Goal: Task Accomplishment & Management: Manage account settings

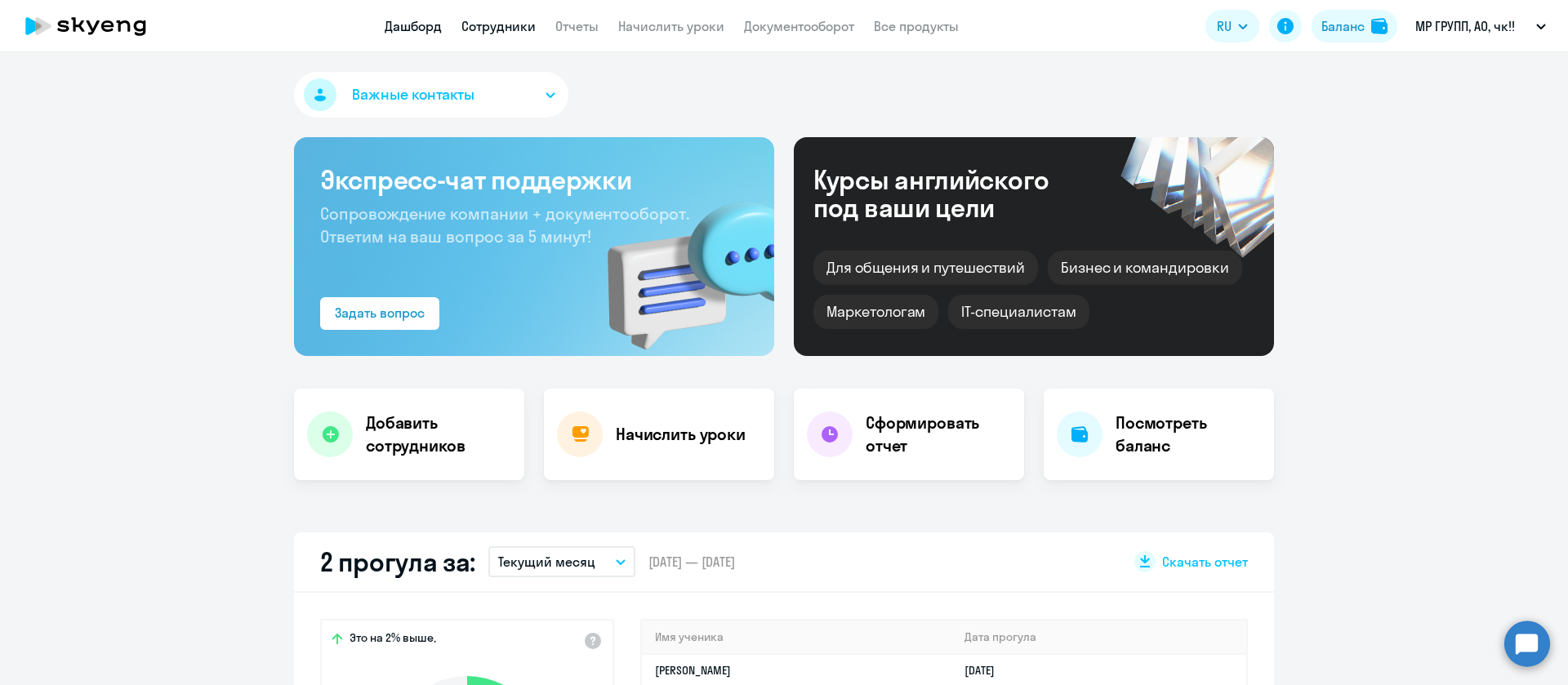
click at [502, 19] on link "Сотрудники" at bounding box center [498, 26] width 74 height 17
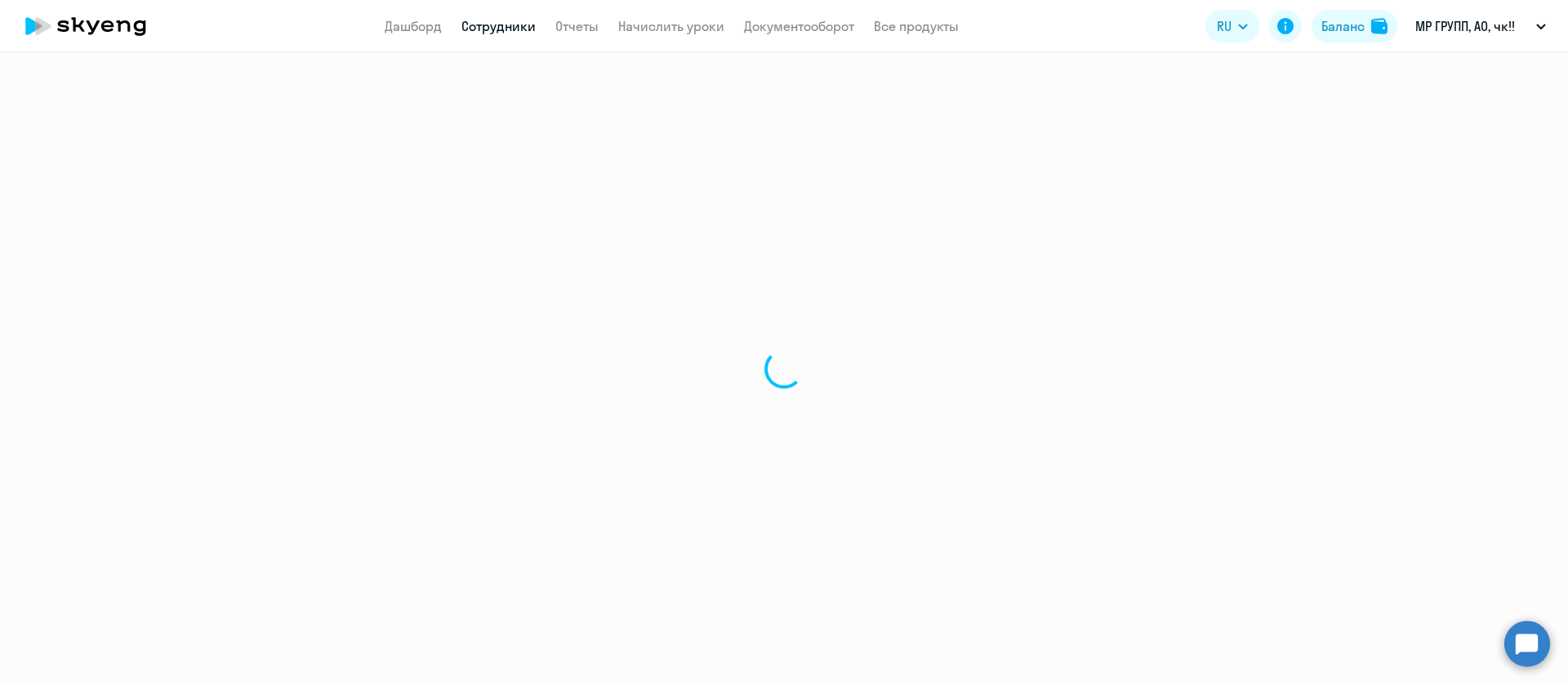
select select "30"
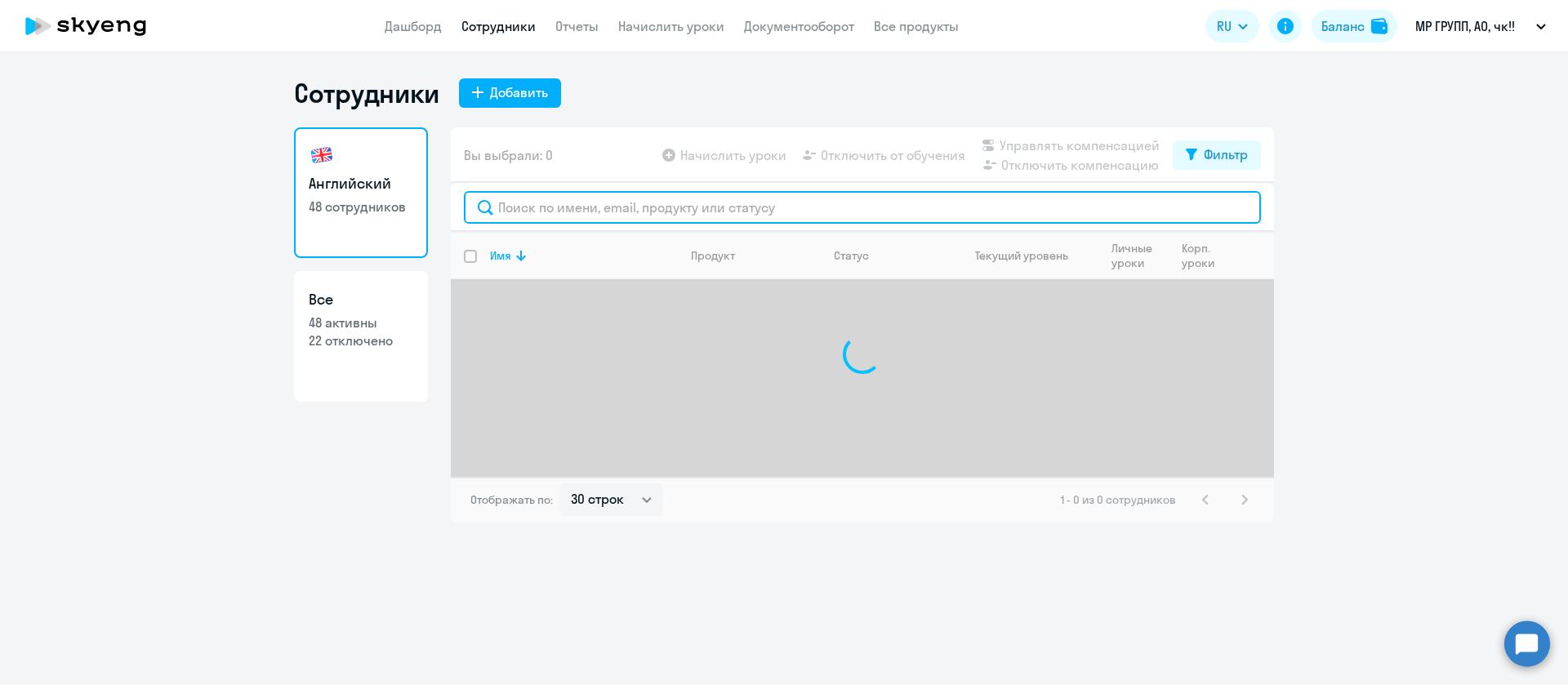
click at [633, 205] on input "text" at bounding box center [863, 207] width 797 height 32
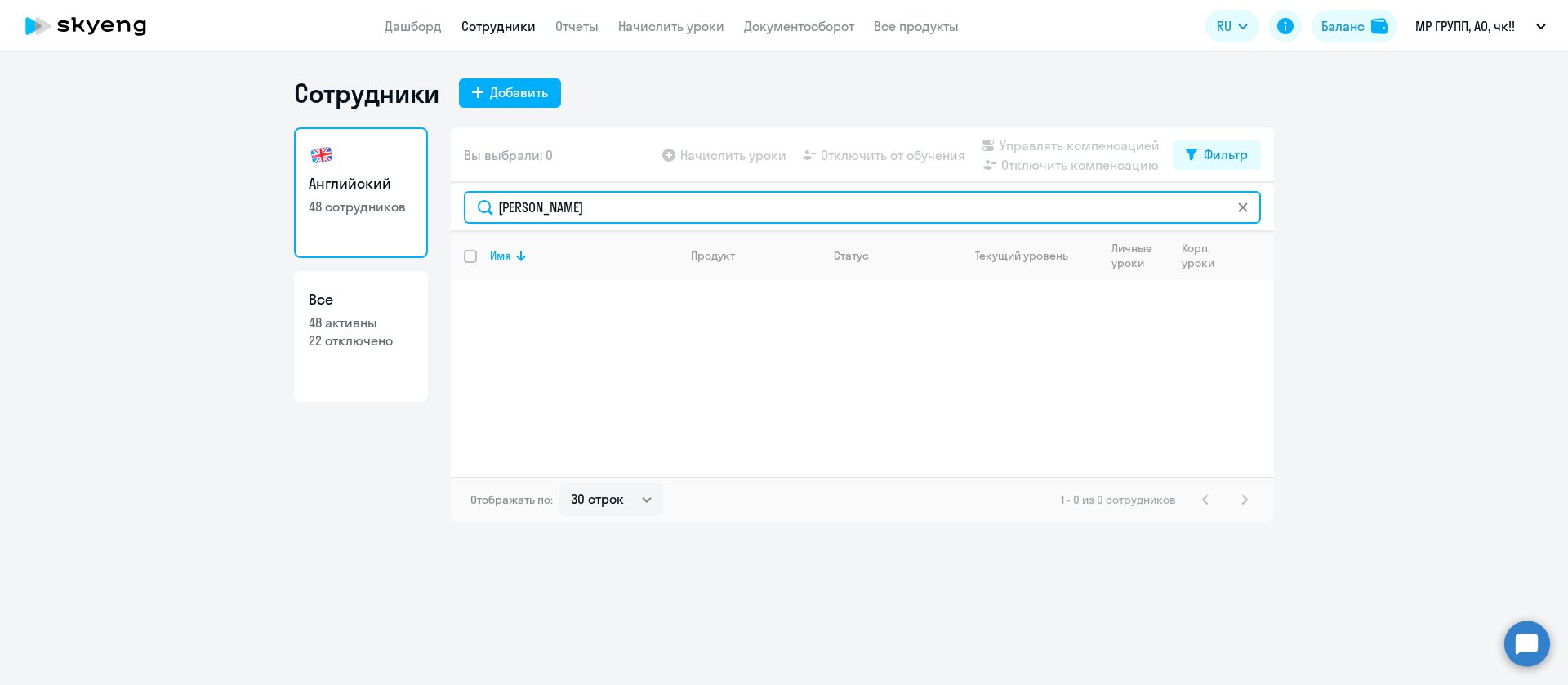
drag, startPoint x: 560, startPoint y: 214, endPoint x: 482, endPoint y: 191, distance: 81.3
click at [482, 191] on input "[PERSON_NAME]" at bounding box center [863, 207] width 797 height 32
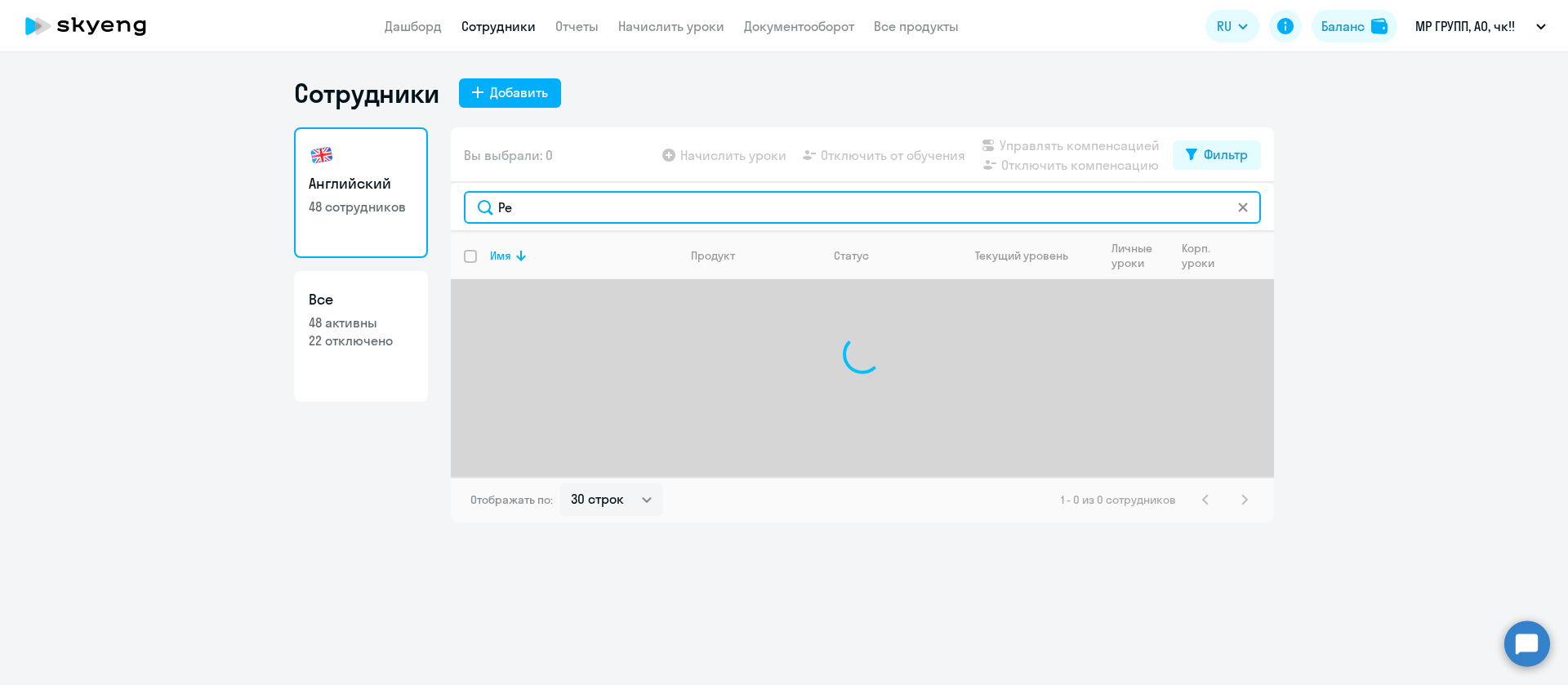
type input "Р"
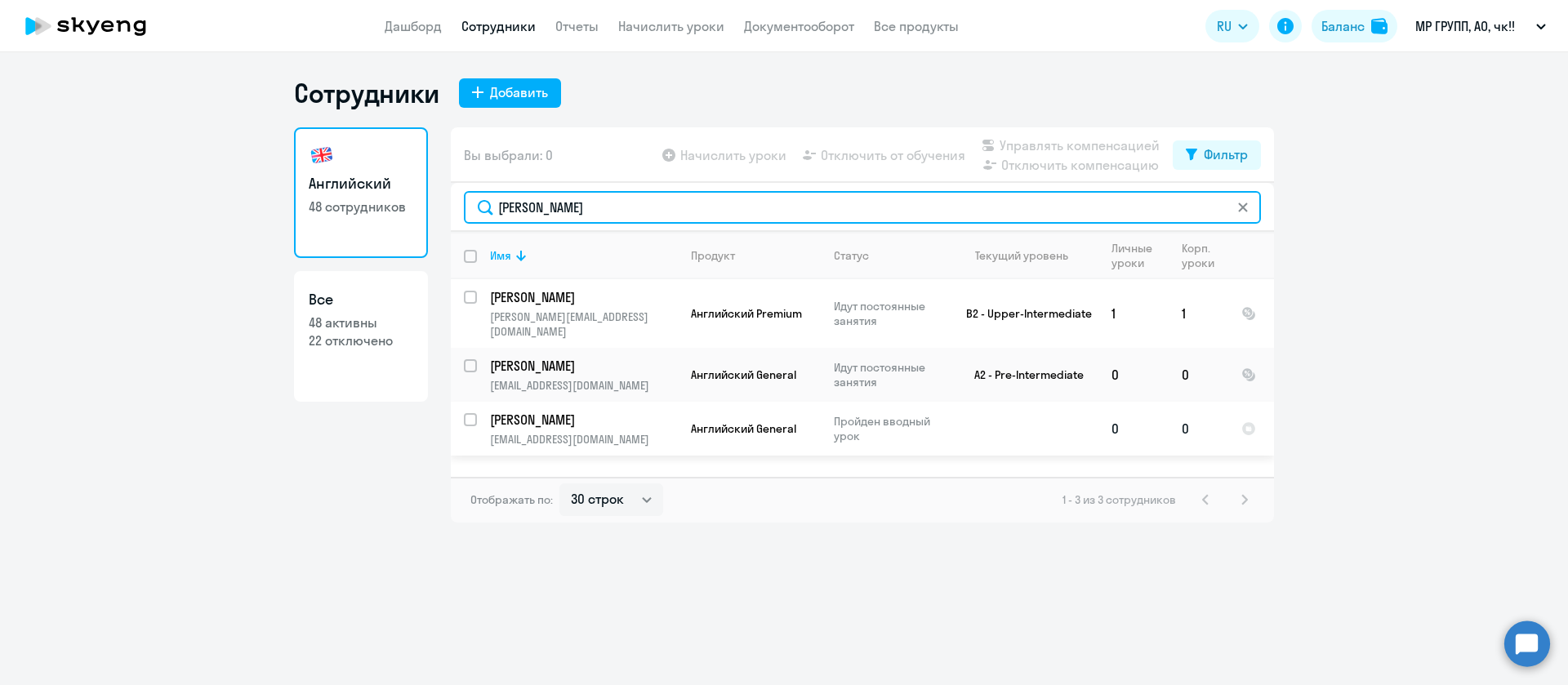
type input "[PERSON_NAME]"
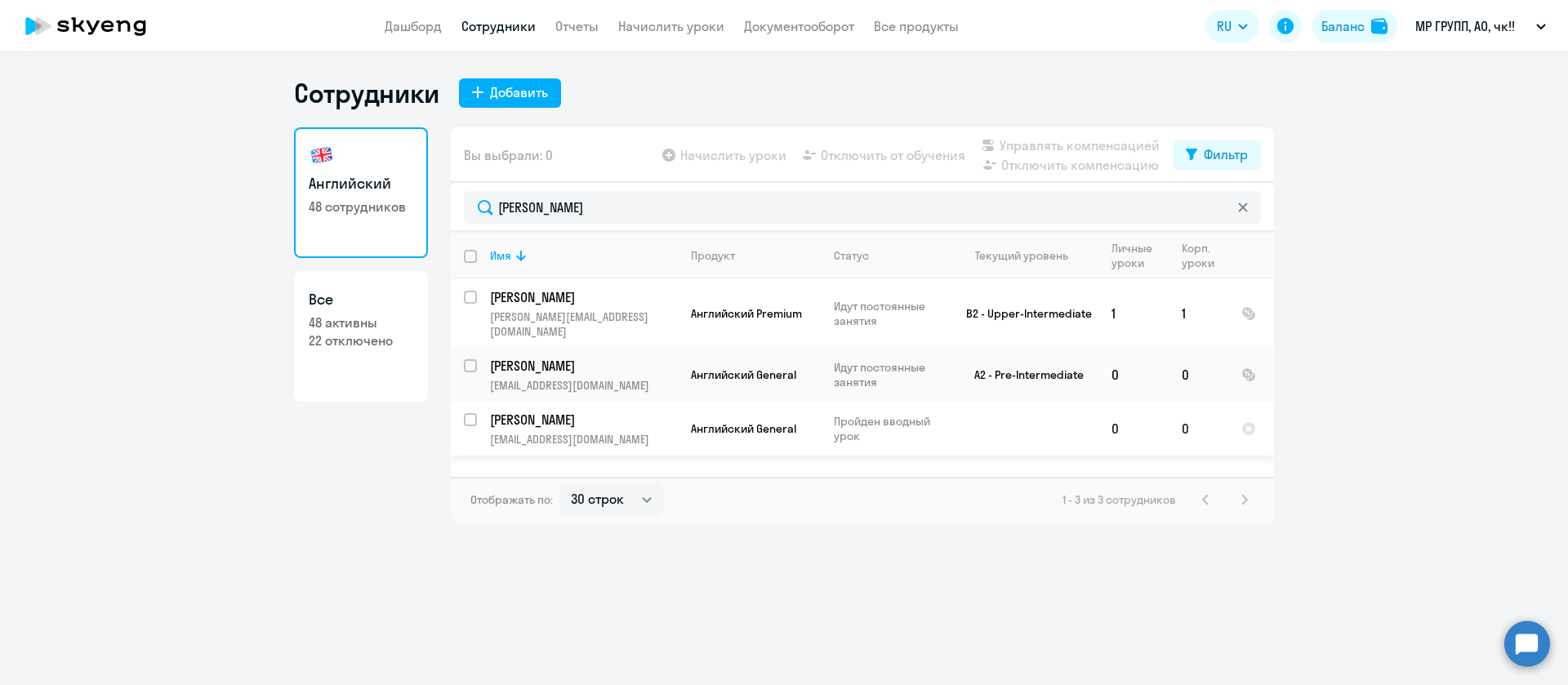
click at [556, 432] on p "[EMAIL_ADDRESS][DOMAIN_NAME]" at bounding box center [583, 439] width 187 height 15
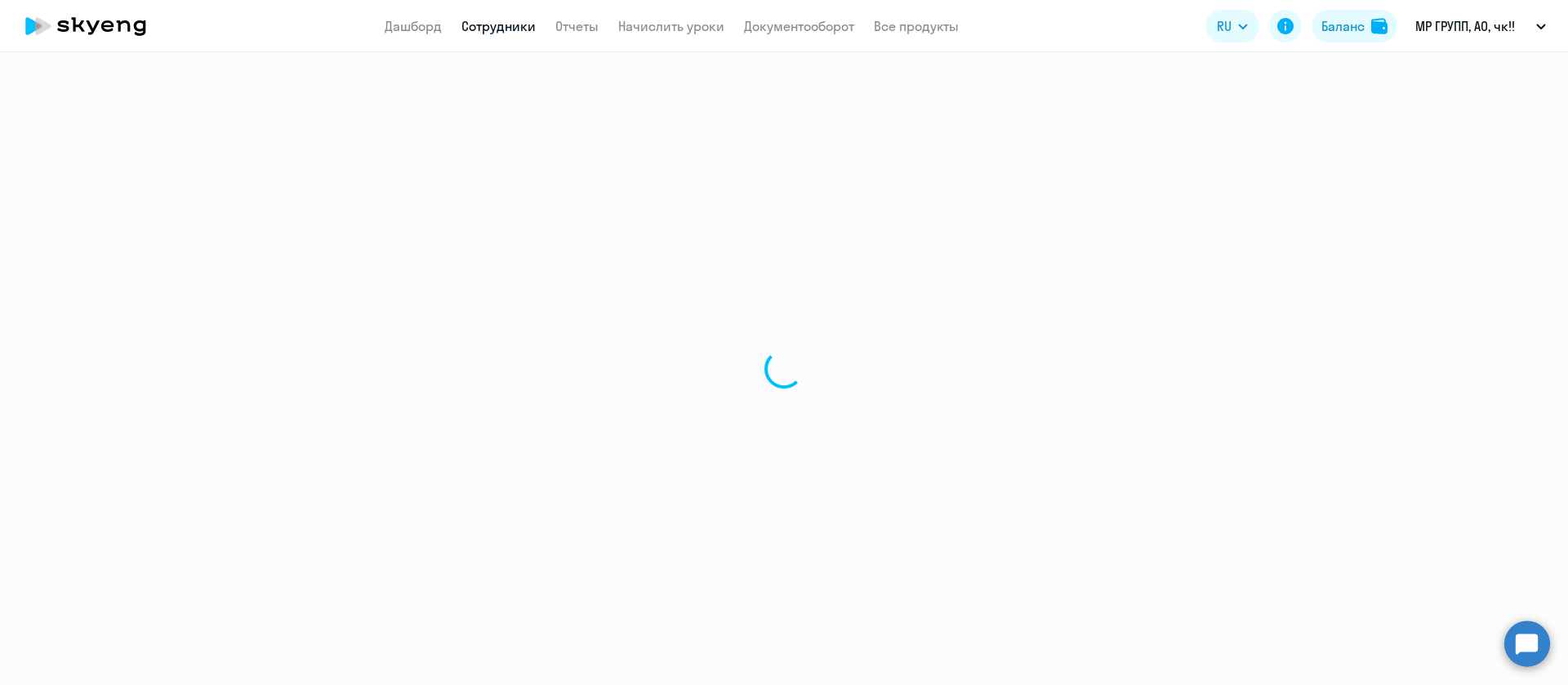
select select "english"
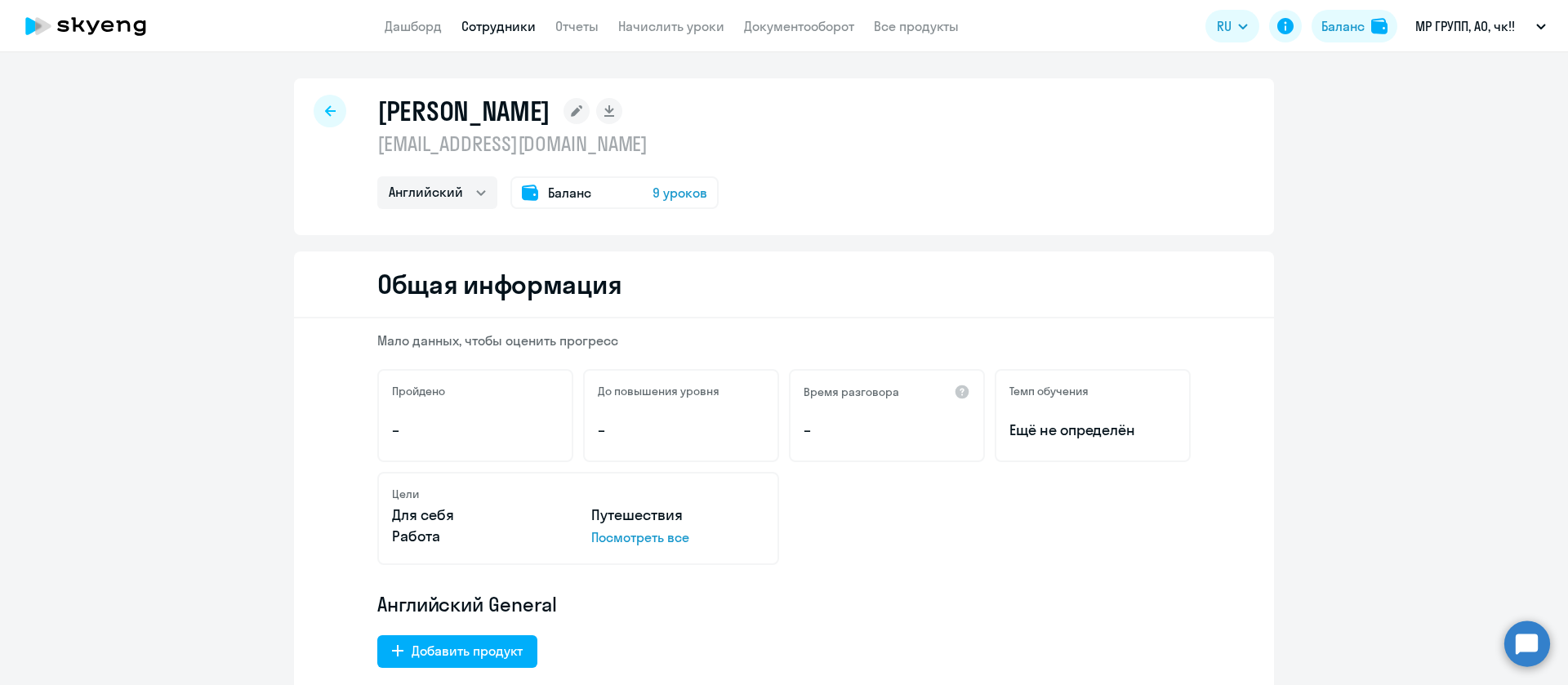
click at [489, 32] on link "Сотрудники" at bounding box center [498, 26] width 74 height 17
select select "30"
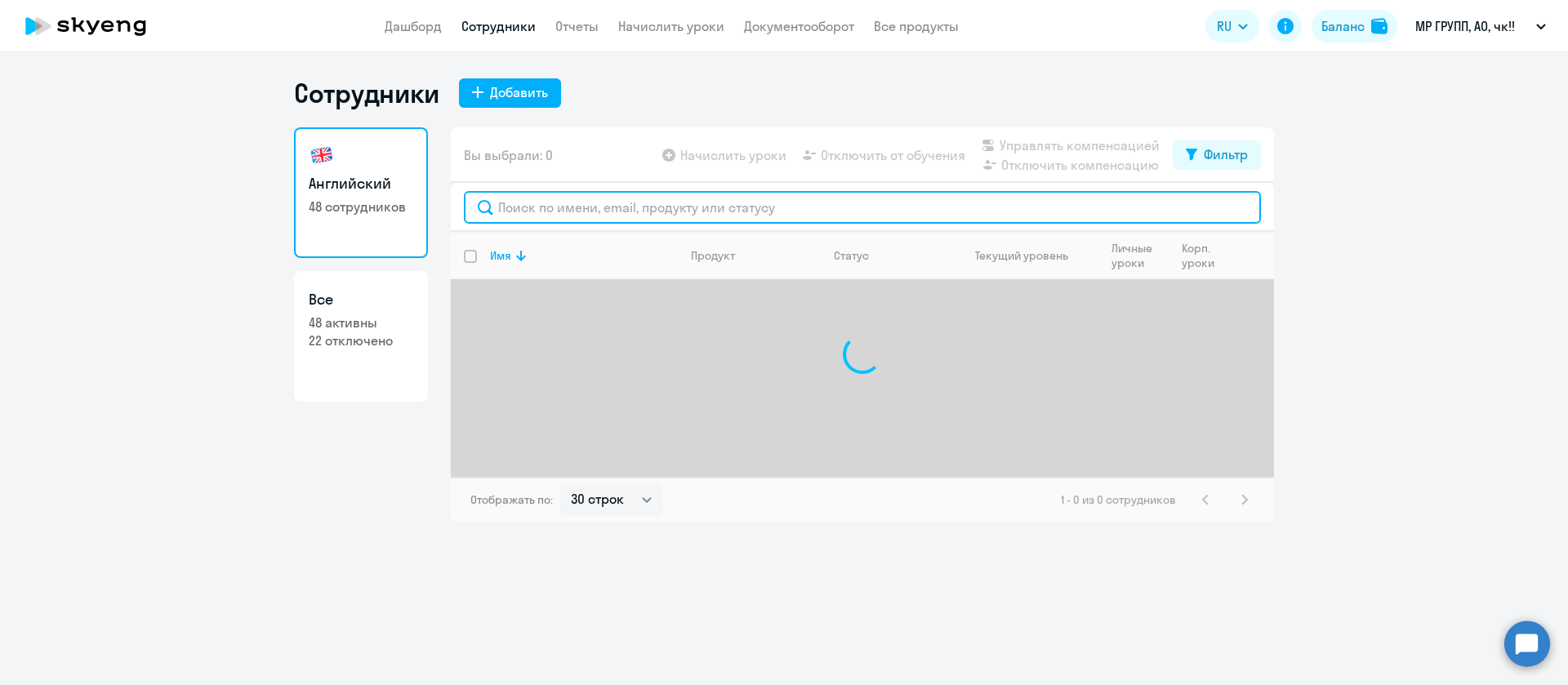
drag, startPoint x: 596, startPoint y: 205, endPoint x: 600, endPoint y: 172, distance: 33.2
click at [594, 205] on input "text" at bounding box center [863, 207] width 797 height 32
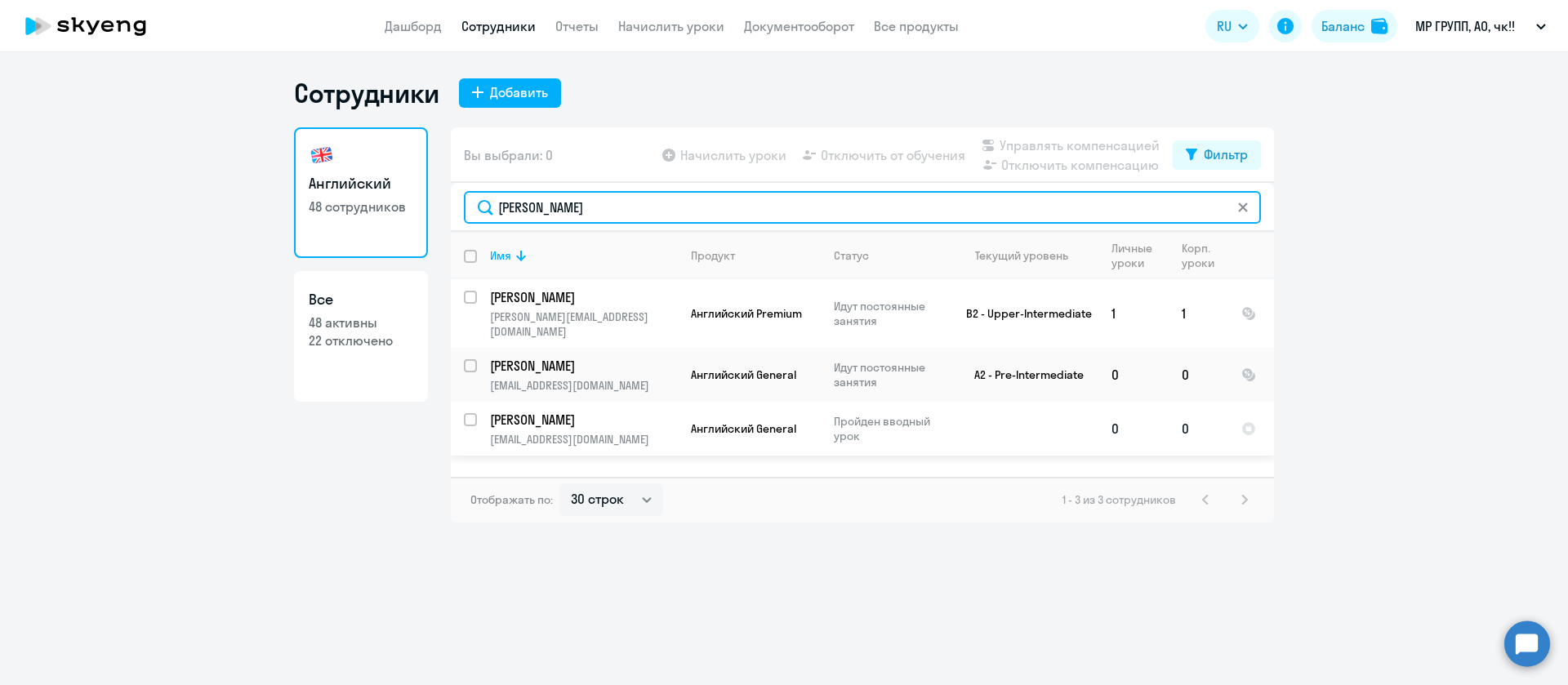
type input "[PERSON_NAME]"
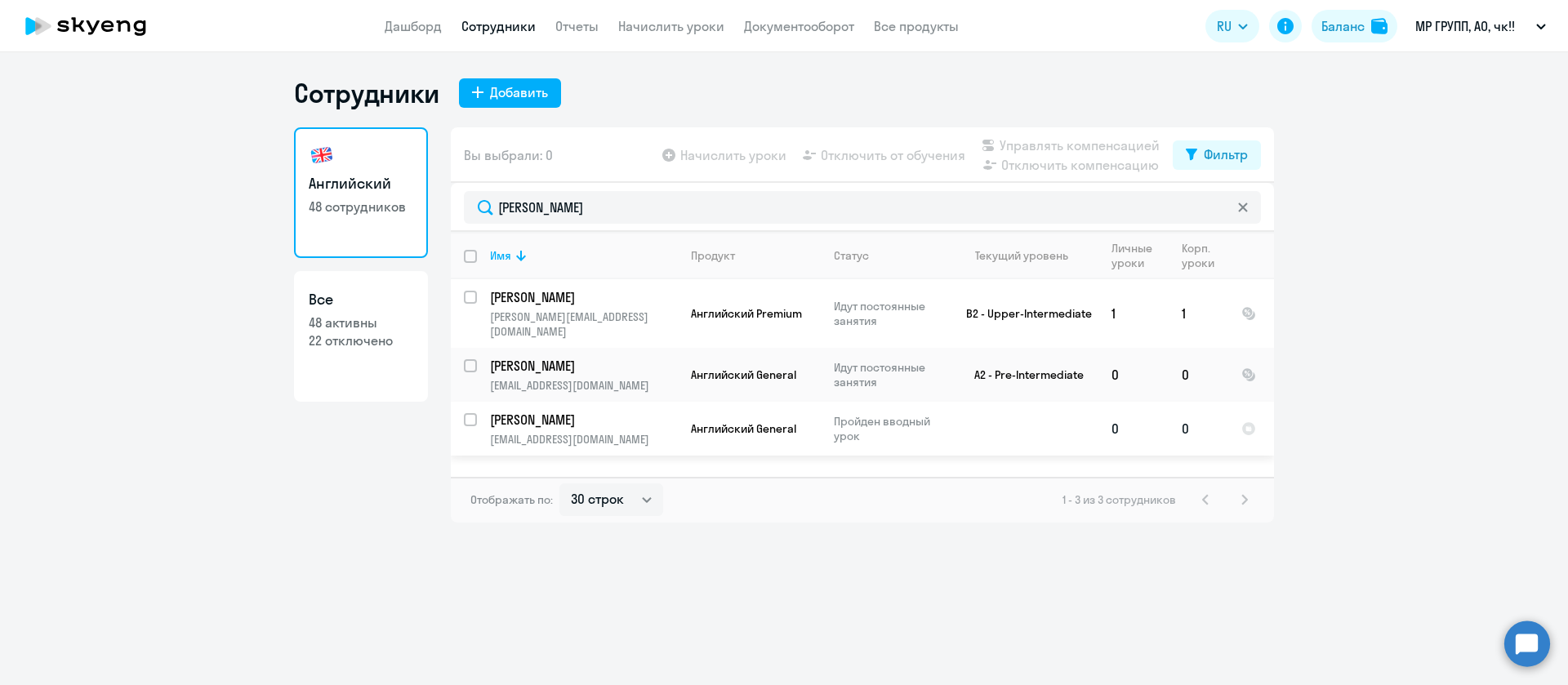
click at [472, 413] on input "select row 42345350" at bounding box center [480, 429] width 32 height 32
checkbox input "true"
click at [1012, 137] on span "Управлять компенсацией" at bounding box center [1079, 145] width 160 height 19
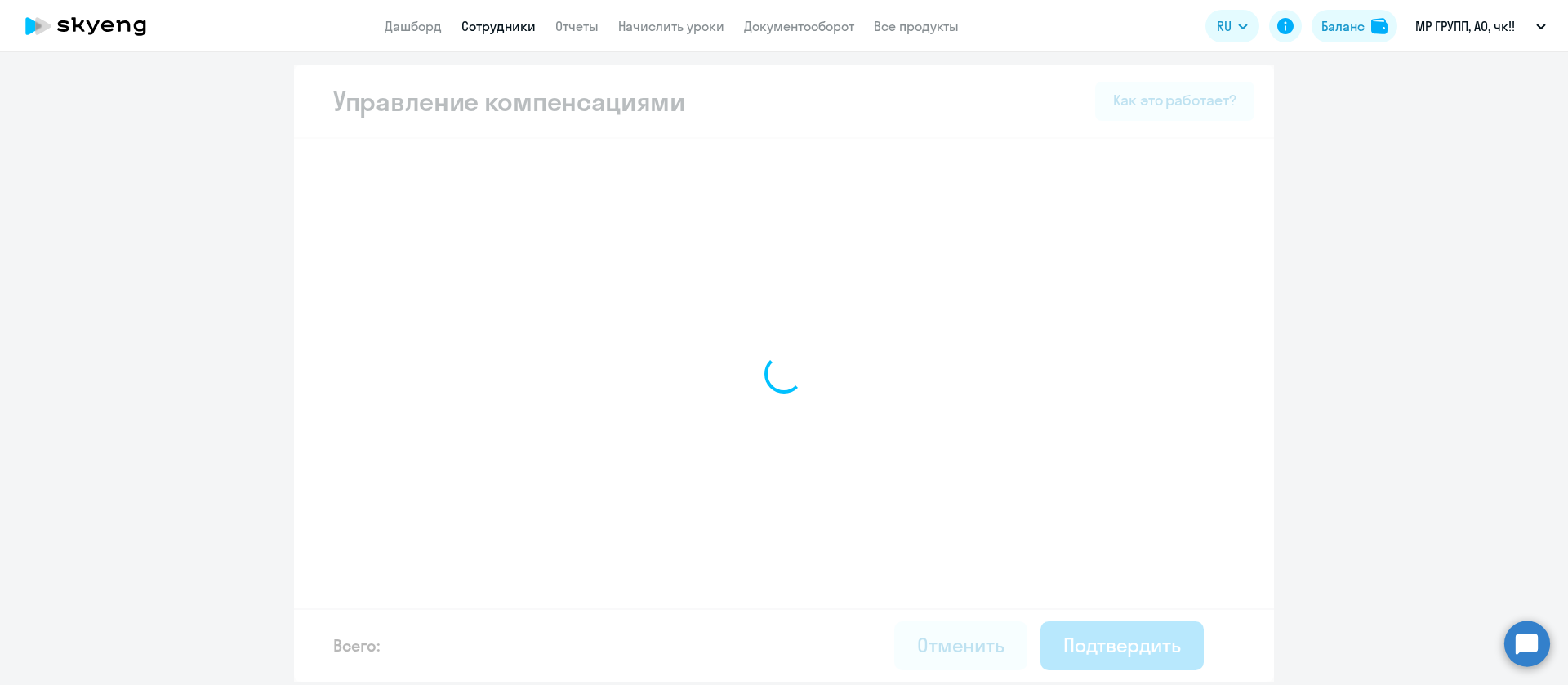
select select "MONTHLY"
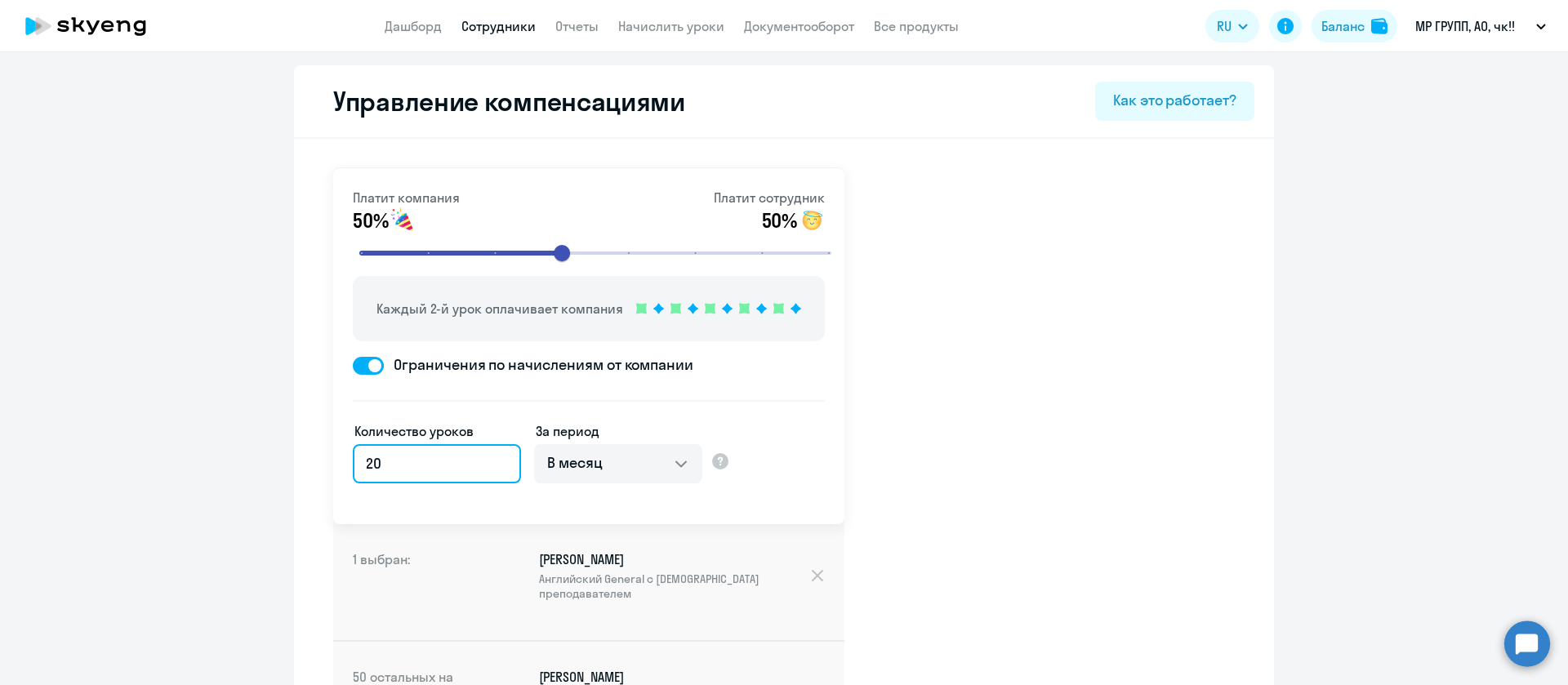
drag, startPoint x: 438, startPoint y: 467, endPoint x: 281, endPoint y: 461, distance: 157.1
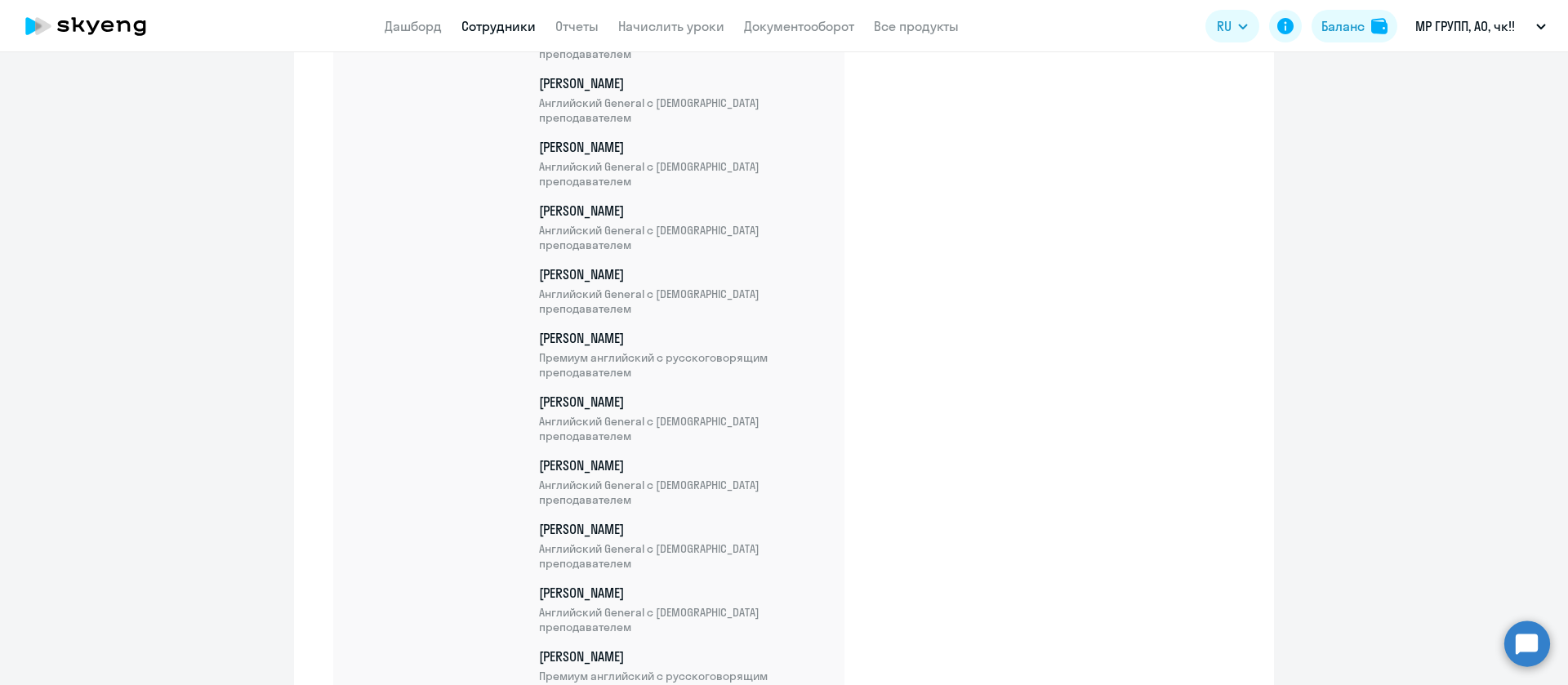
scroll to position [3292, 0]
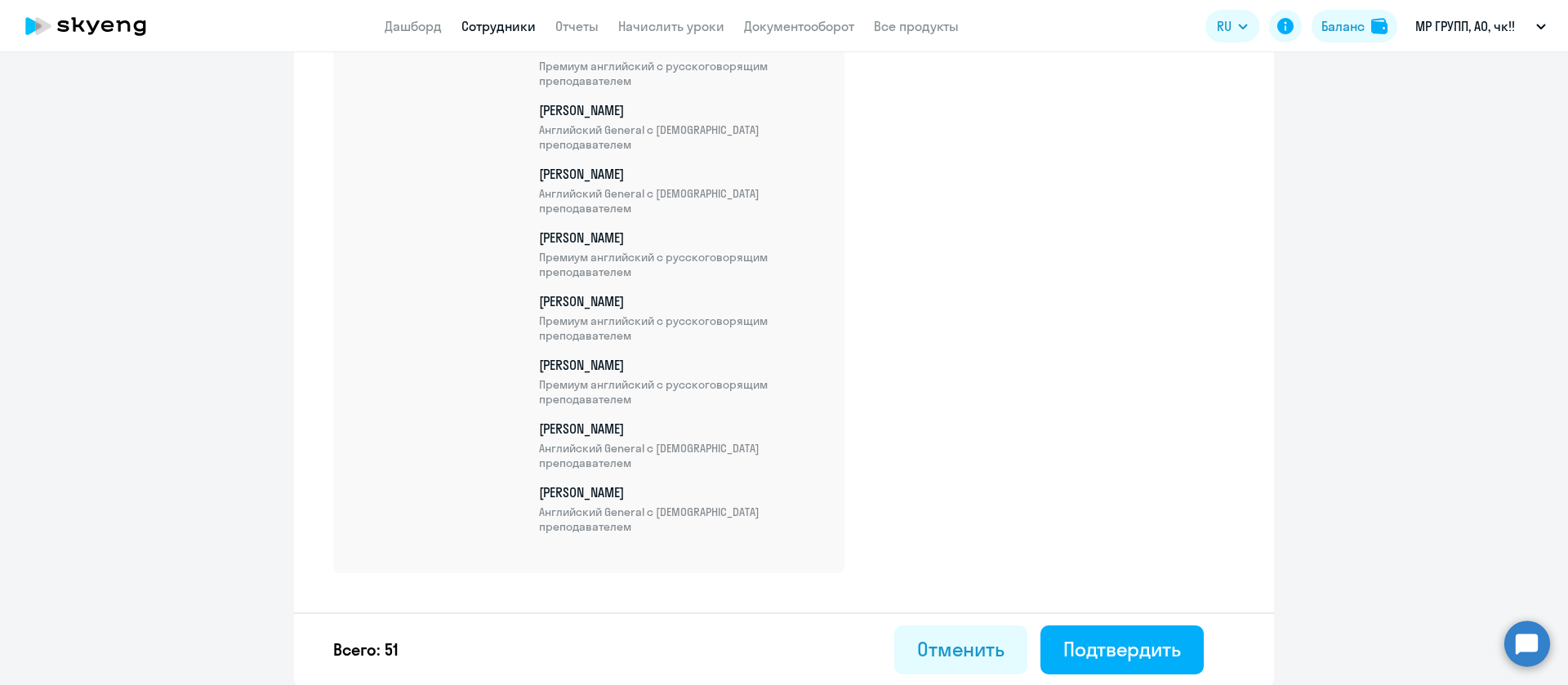
type input "8"
click at [1182, 615] on div "Всего: 51 Отменить Подтвердить" at bounding box center [784, 650] width 980 height 74
click at [1167, 645] on div "Подтвердить" at bounding box center [1121, 649] width 117 height 26
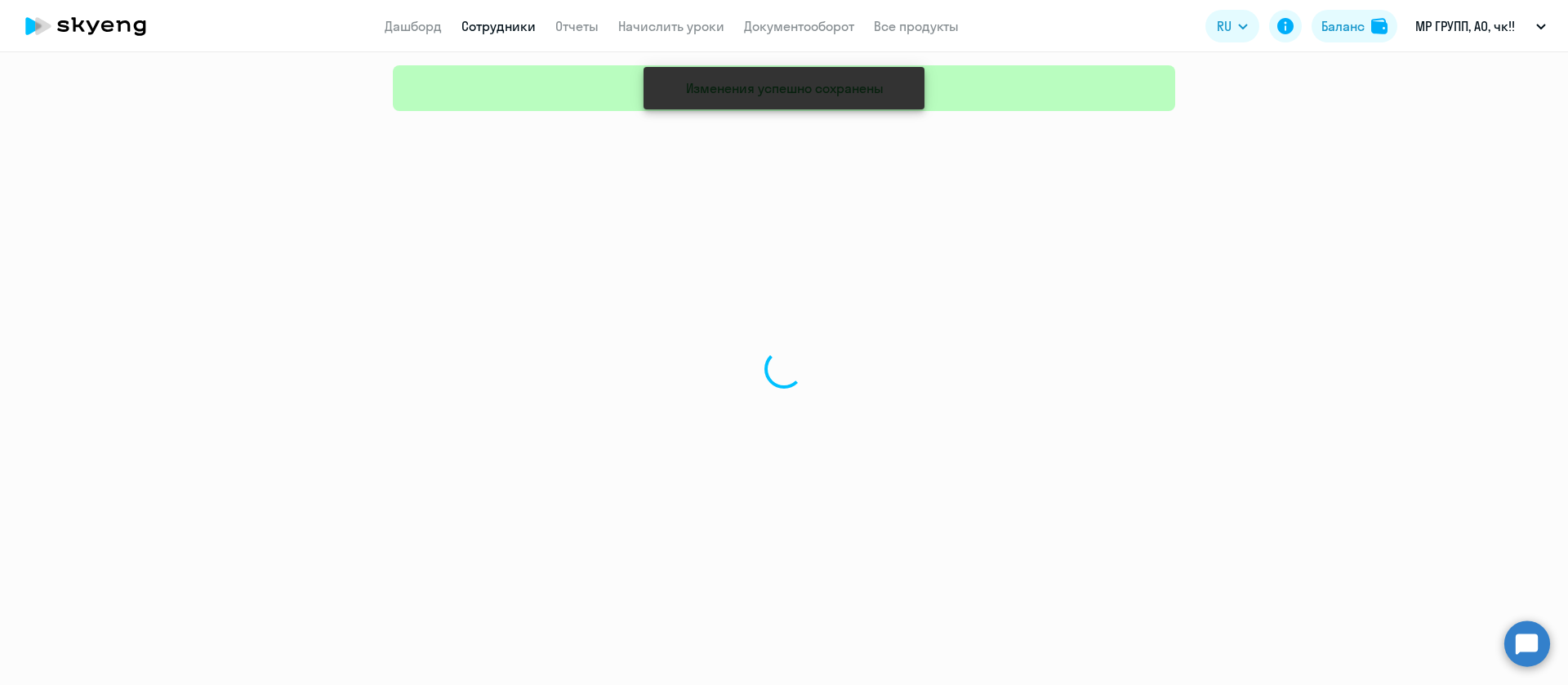
select select "30"
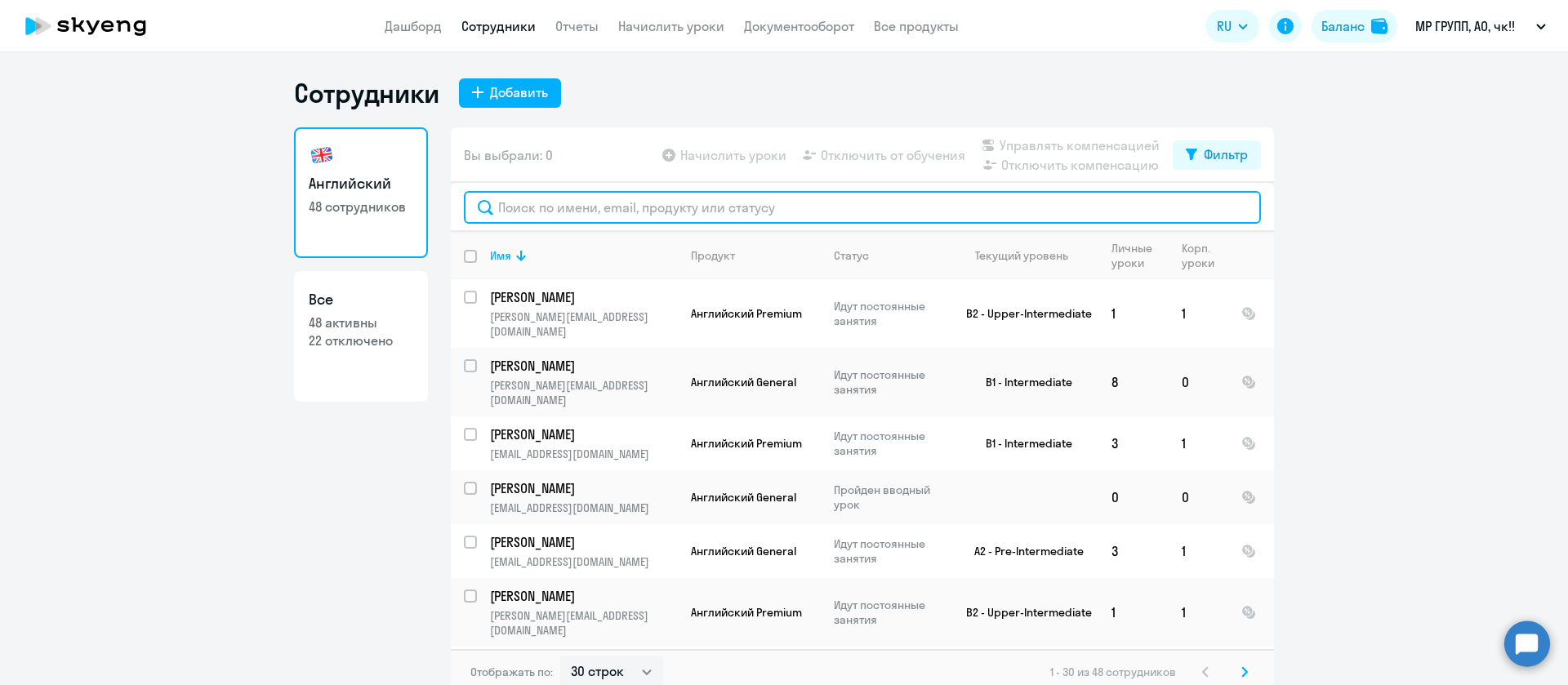
click at [579, 194] on input "text" at bounding box center [863, 207] width 797 height 32
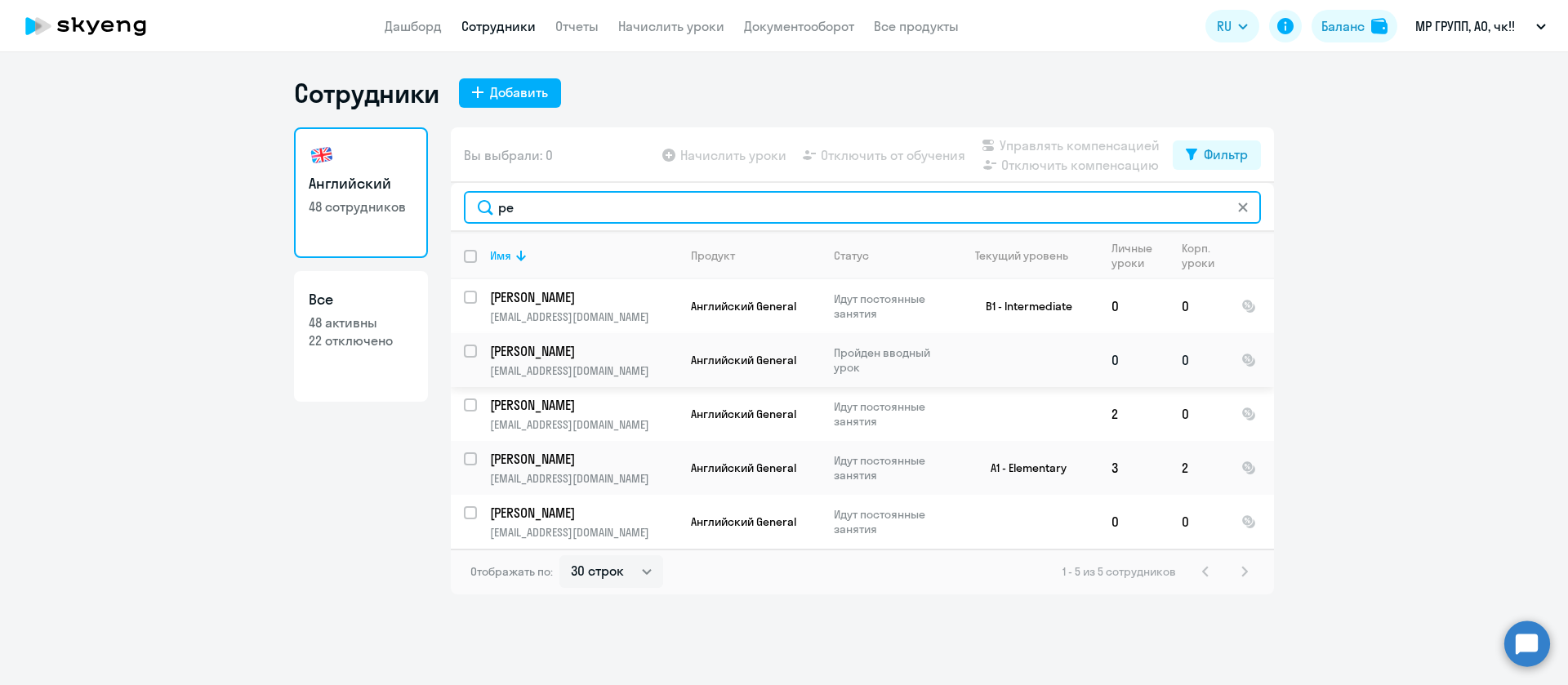
type input "ре"
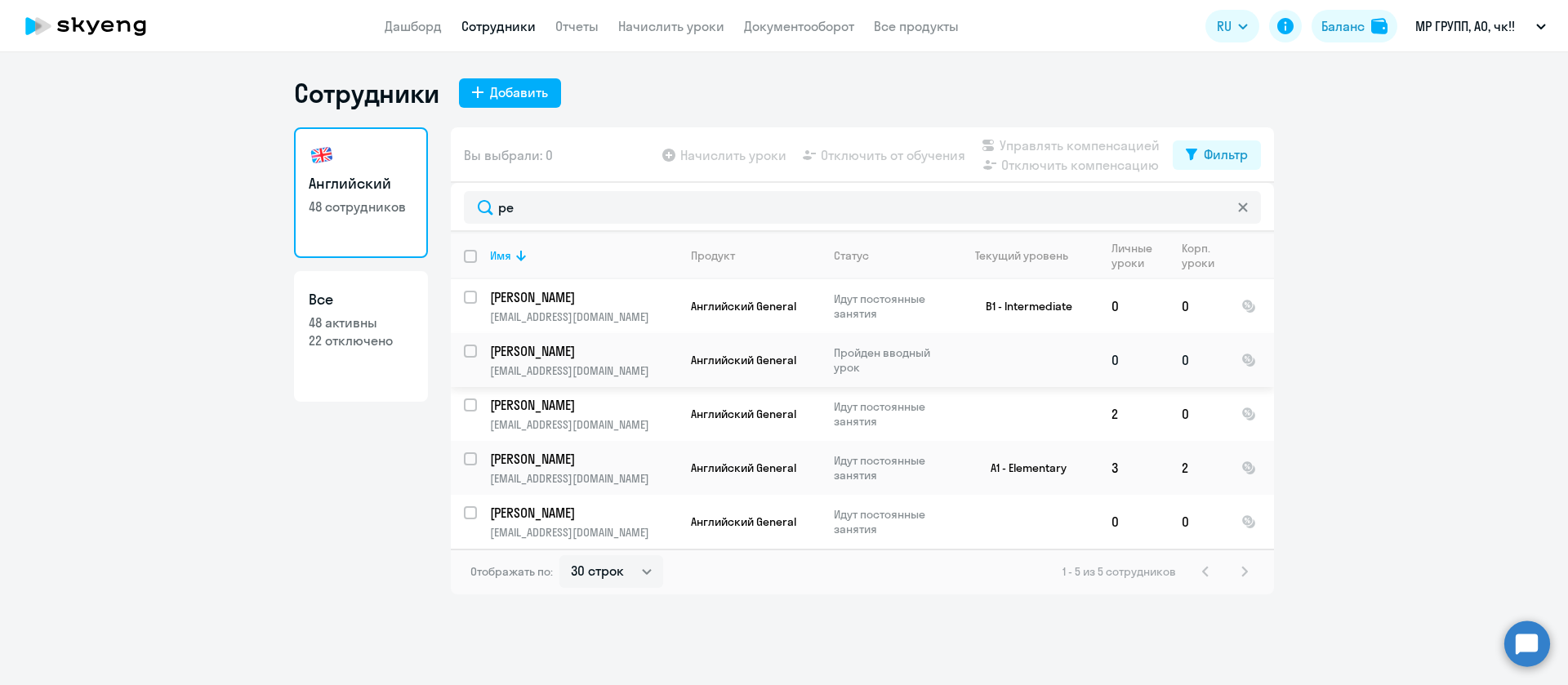
click at [513, 344] on p "[PERSON_NAME]" at bounding box center [582, 350] width 185 height 18
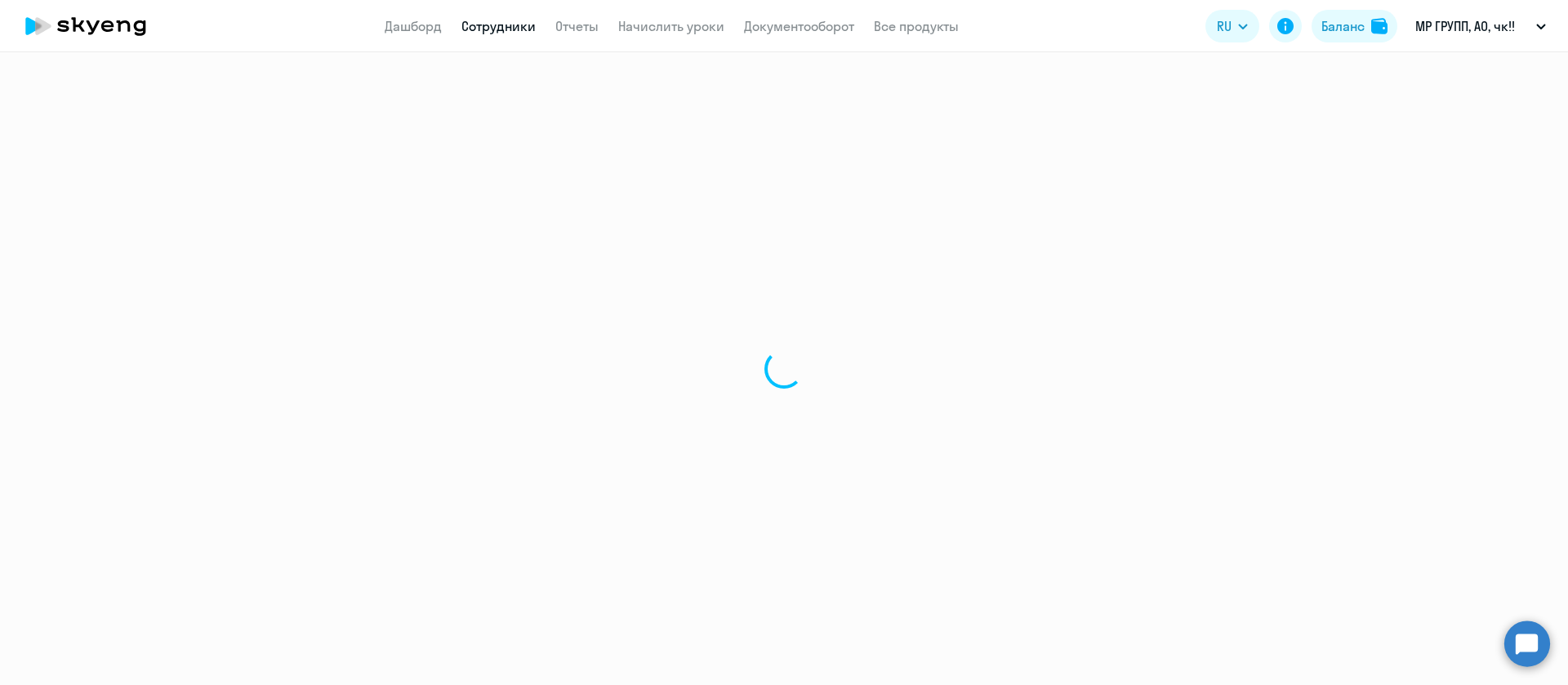
select select "english"
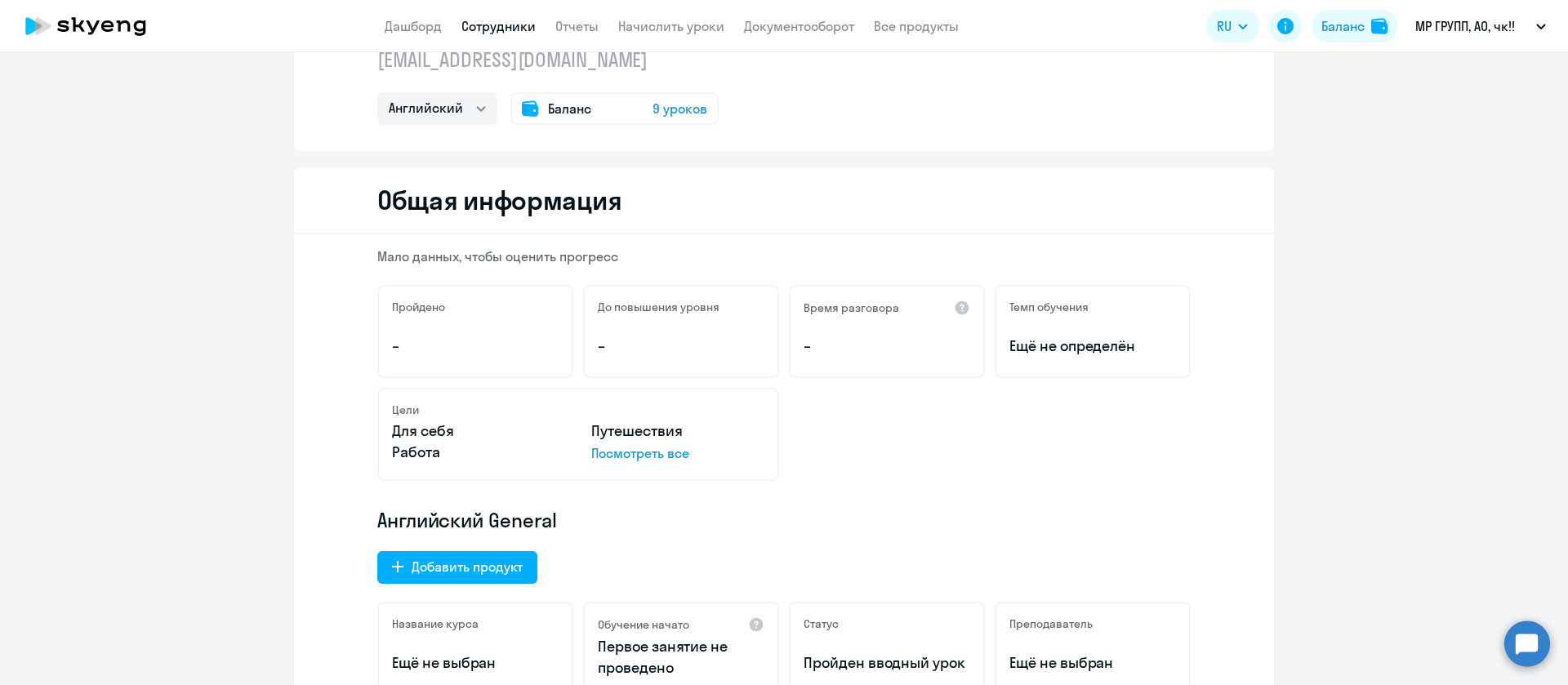
scroll to position [123, 0]
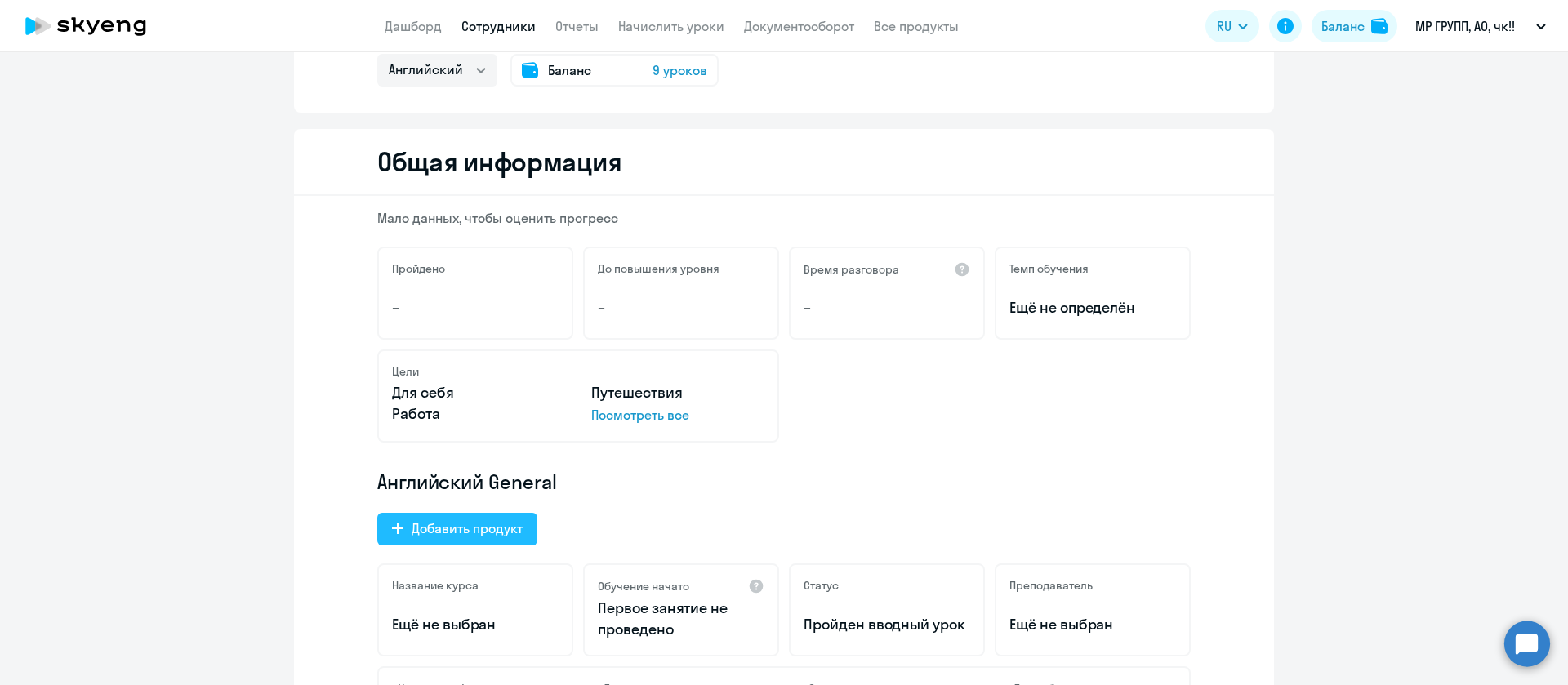
click at [488, 530] on div "Добавить продукт" at bounding box center [467, 528] width 111 height 19
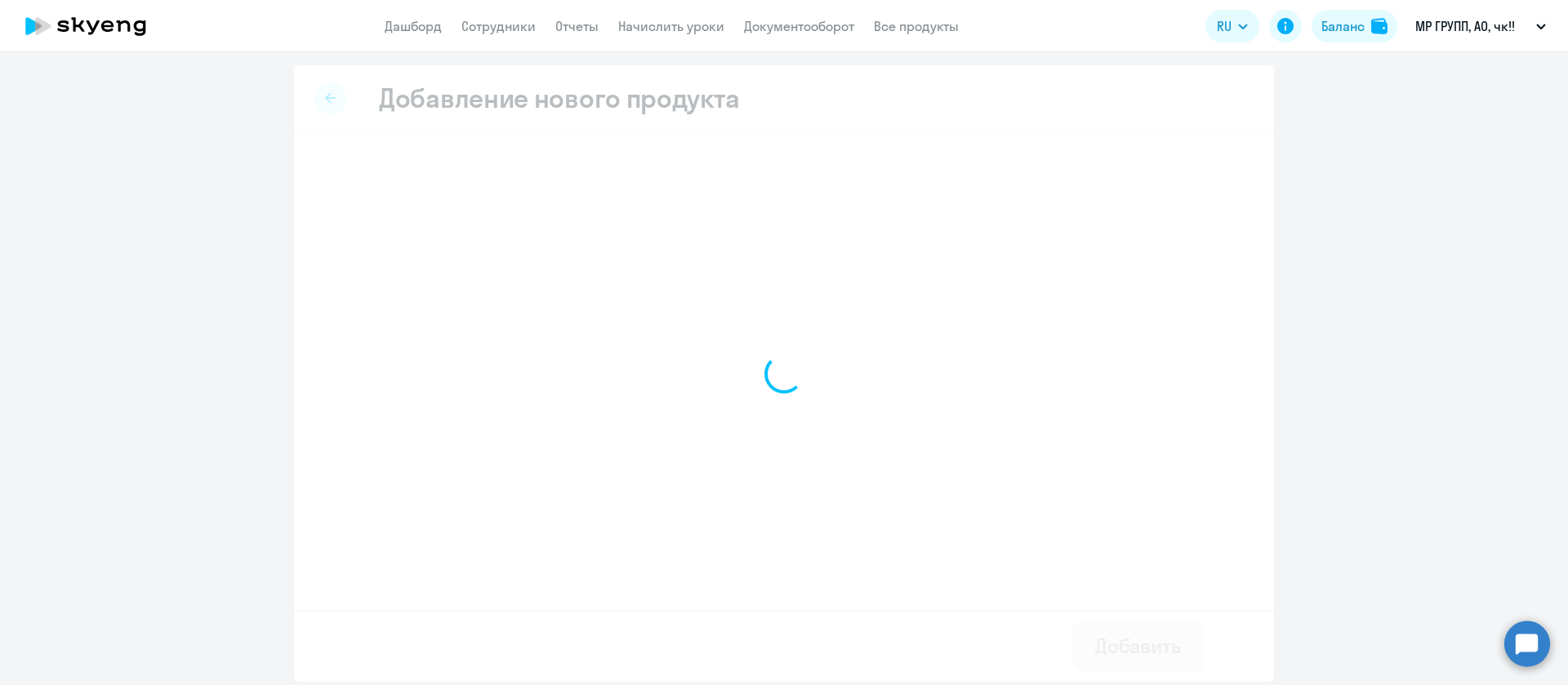
select select "english_adult_not_native_speaker_premium"
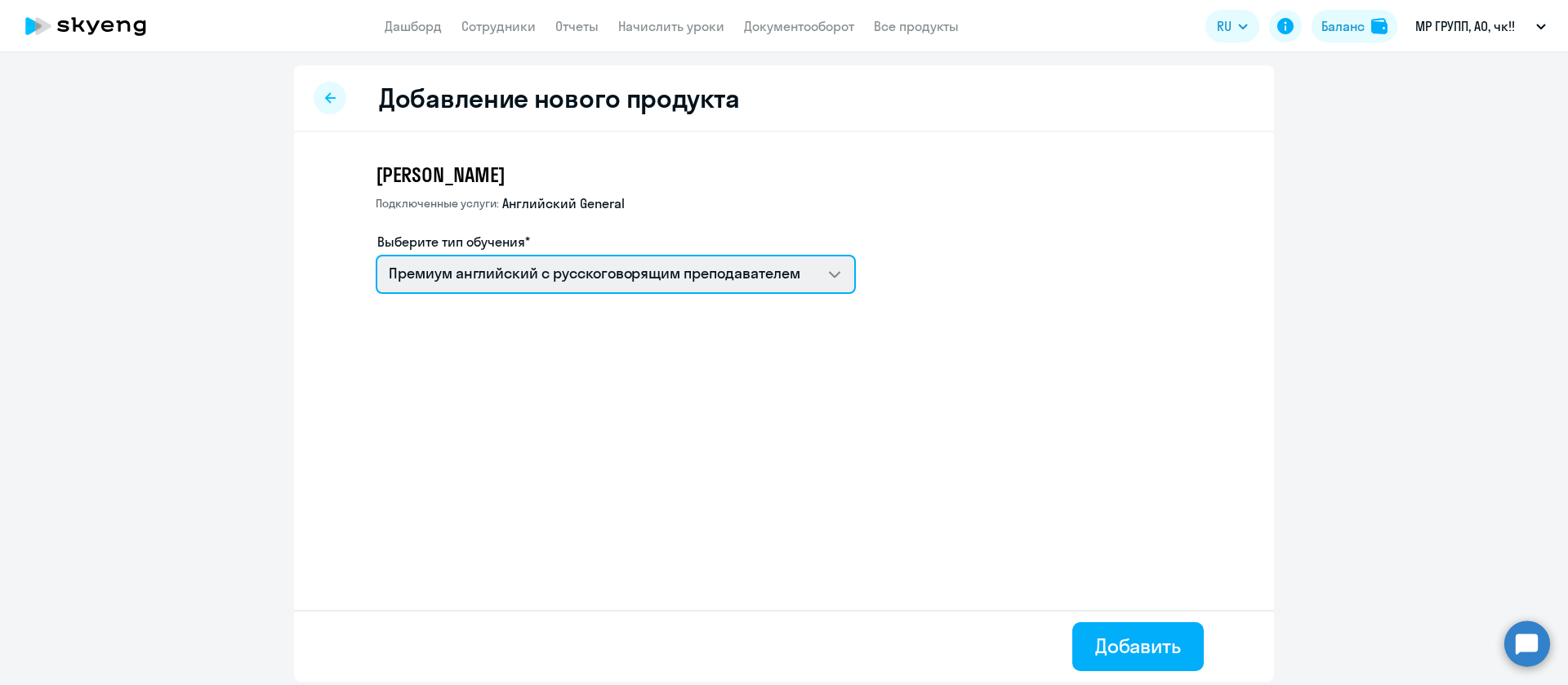
click at [469, 266] on select "Премиум английский с русскоговорящим преподавателем Talks 15 минутные разговоры…" at bounding box center [616, 275] width 481 height 39
click at [375, 255] on select "Премиум английский с русскоговорящим преподавателем Talks 15 минутные разговоры…" at bounding box center [616, 275] width 481 height 39
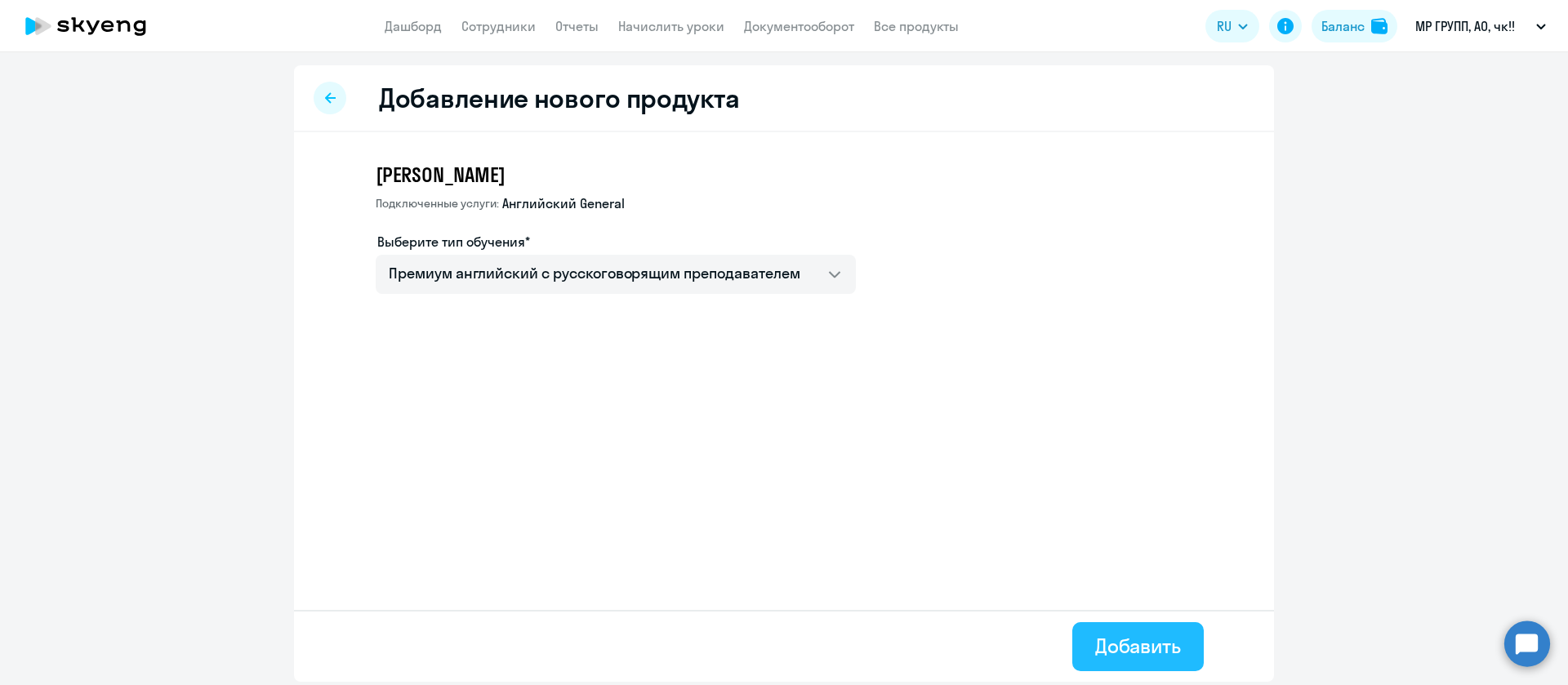
click at [1133, 656] on div "Добавить" at bounding box center [1138, 646] width 86 height 26
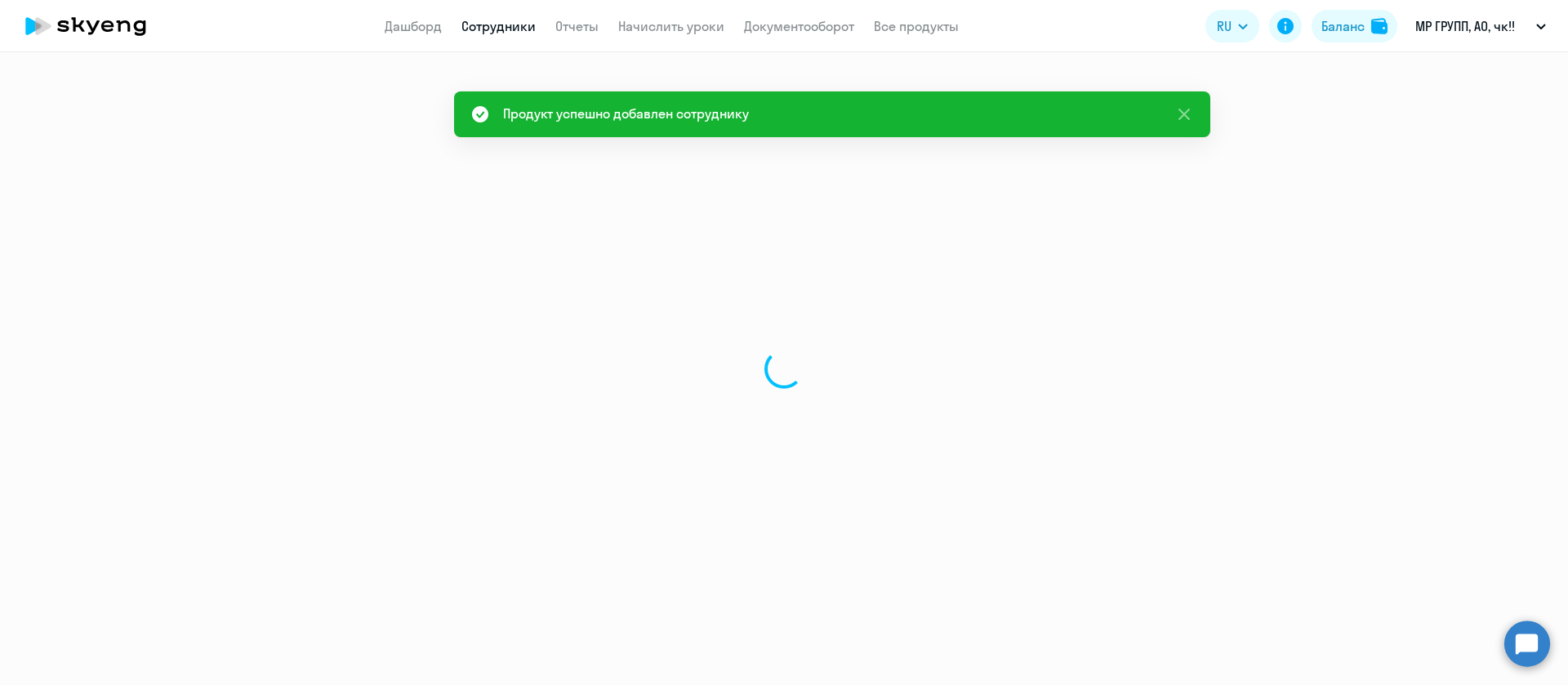
select select "english"
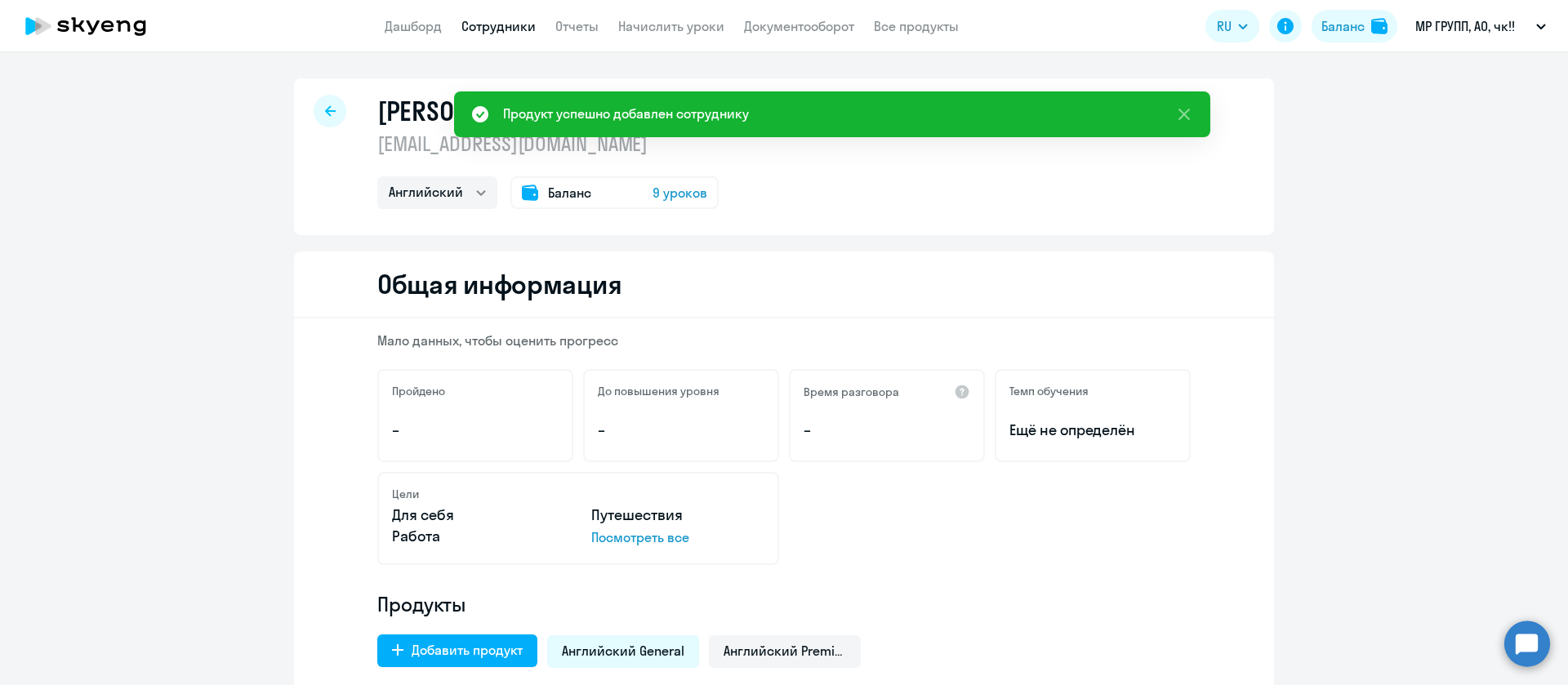
click at [506, 30] on link "Сотрудники" at bounding box center [498, 26] width 74 height 17
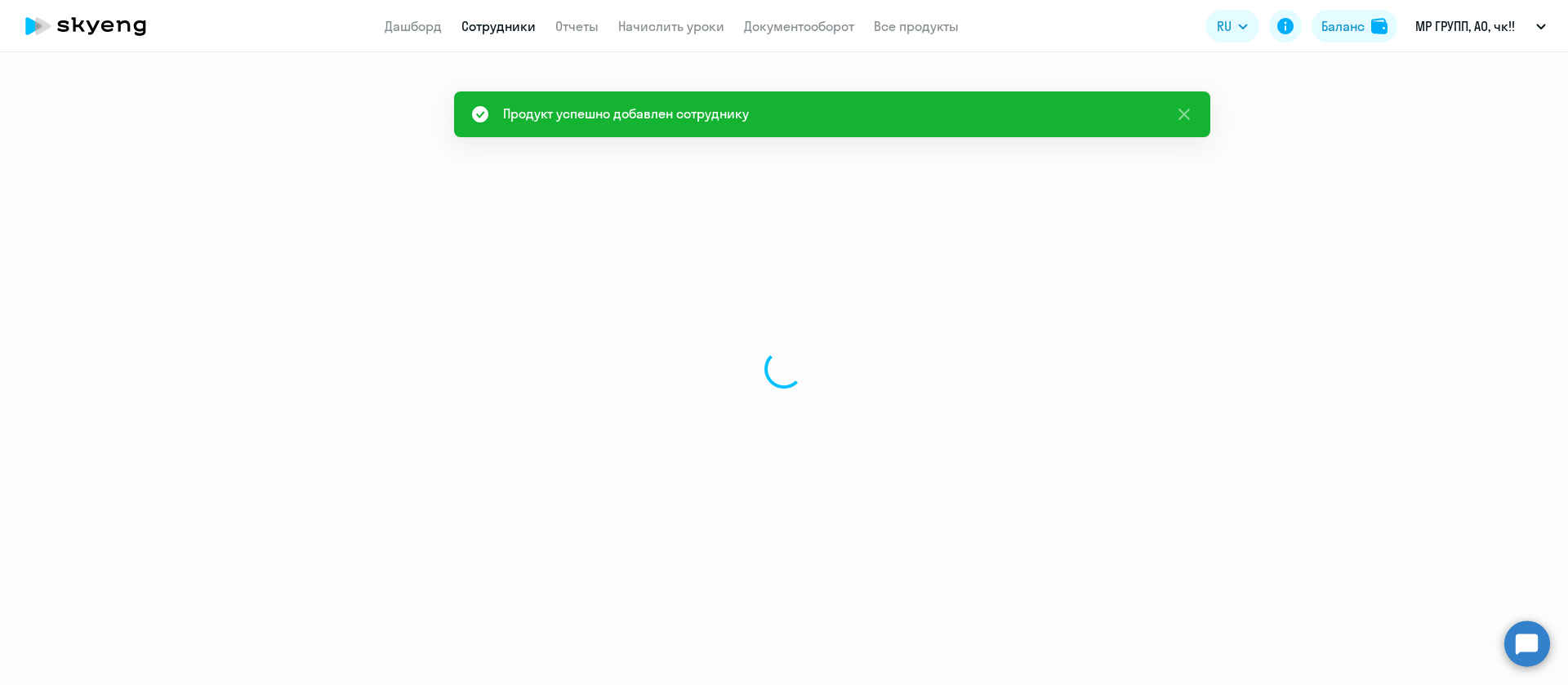
select select "30"
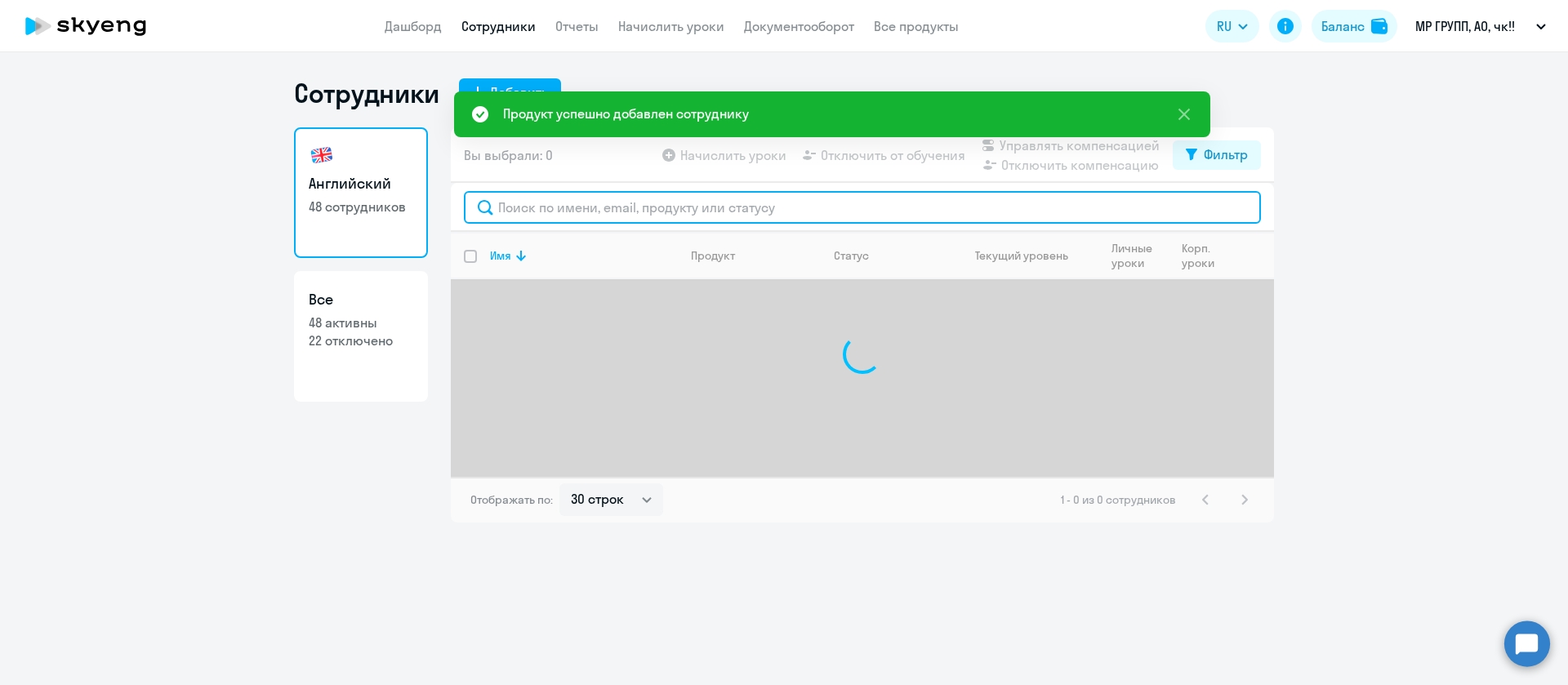
click at [643, 208] on input "text" at bounding box center [863, 207] width 797 height 32
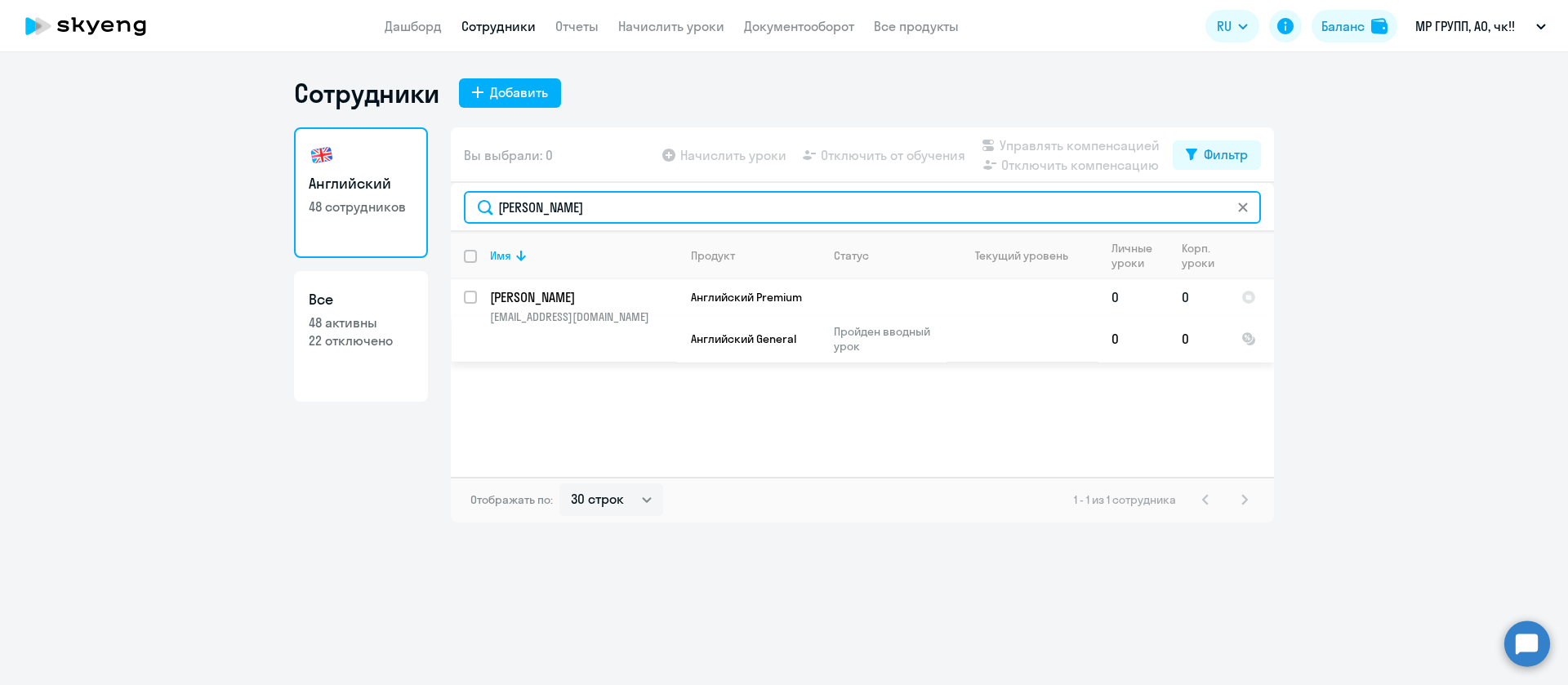
type input "[PERSON_NAME]"
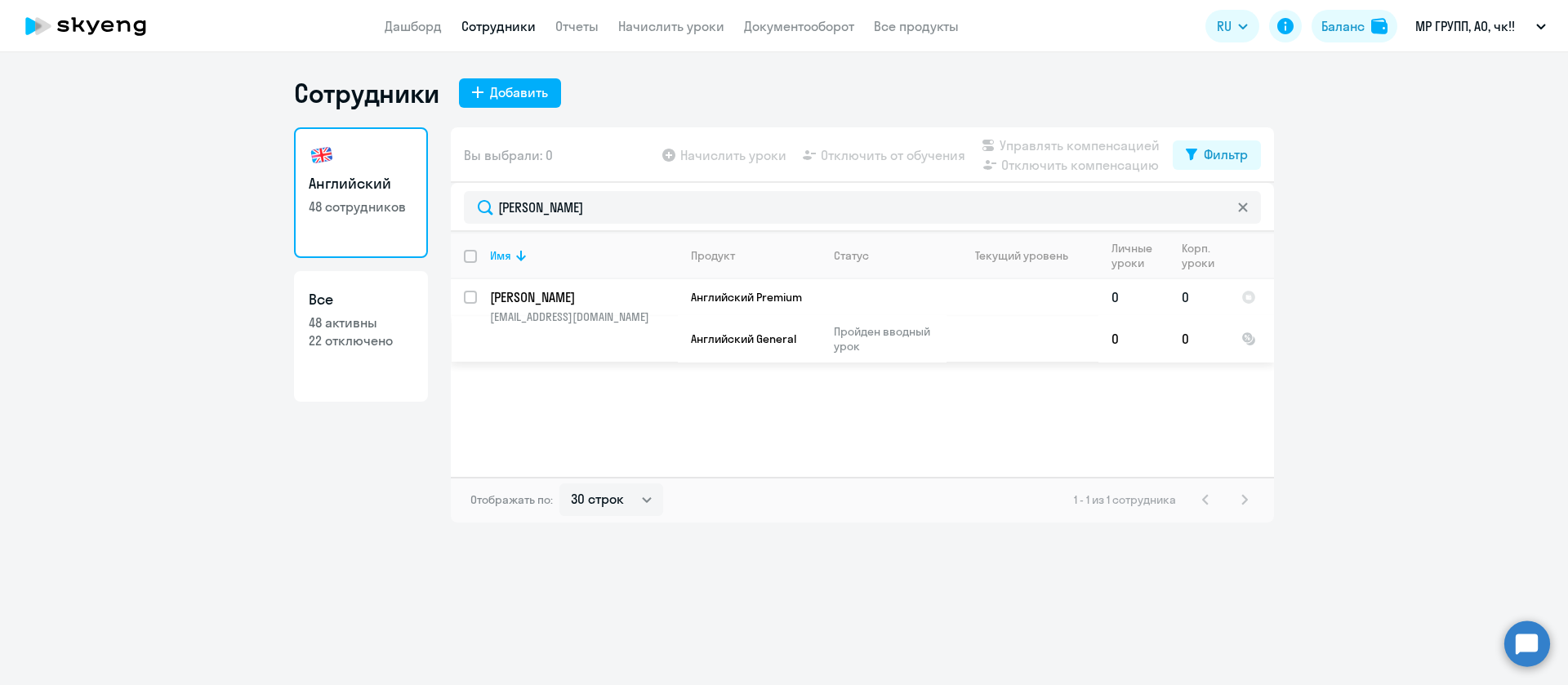
click at [475, 292] on input "select row 42345350" at bounding box center [480, 307] width 32 height 32
checkbox input "true"
click at [1043, 142] on span "Управлять компенсацией" at bounding box center [1079, 145] width 160 height 19
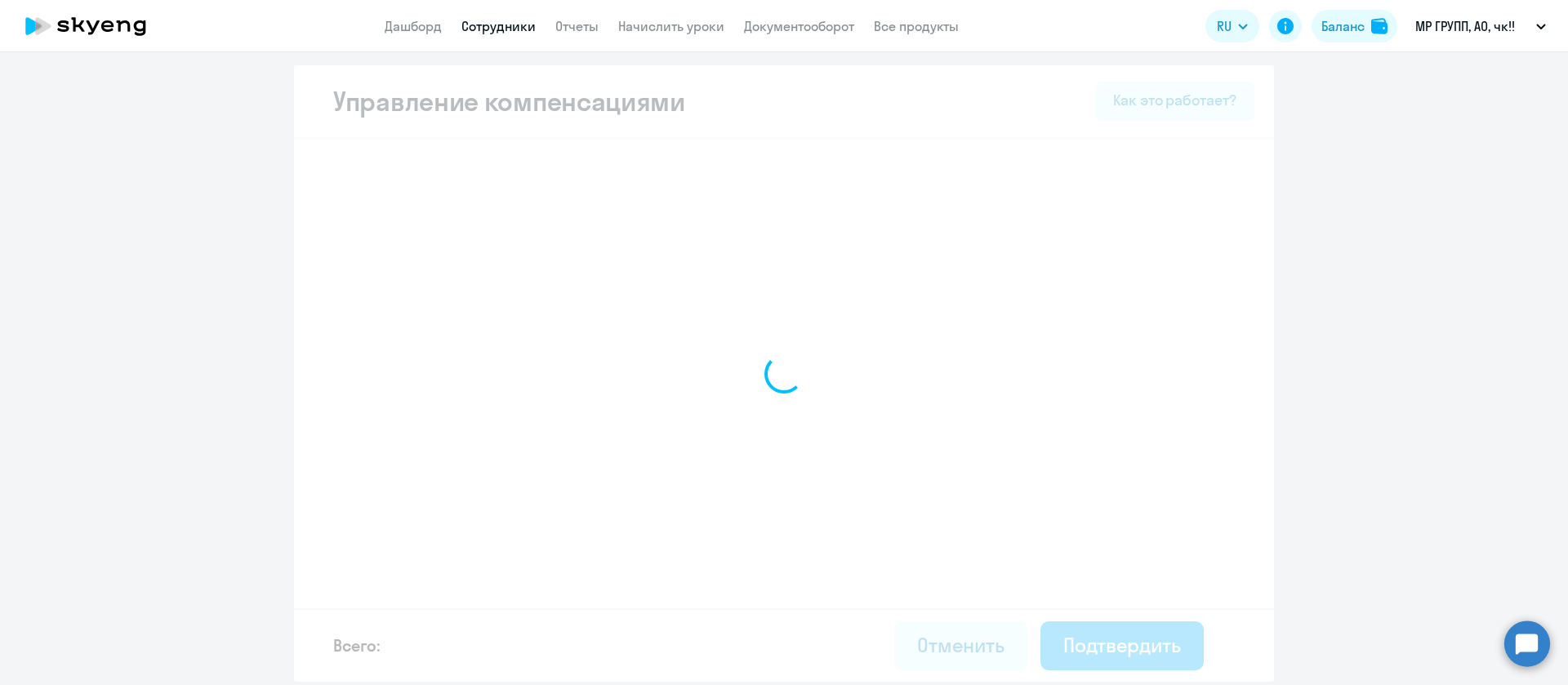
select select "MONTHLY"
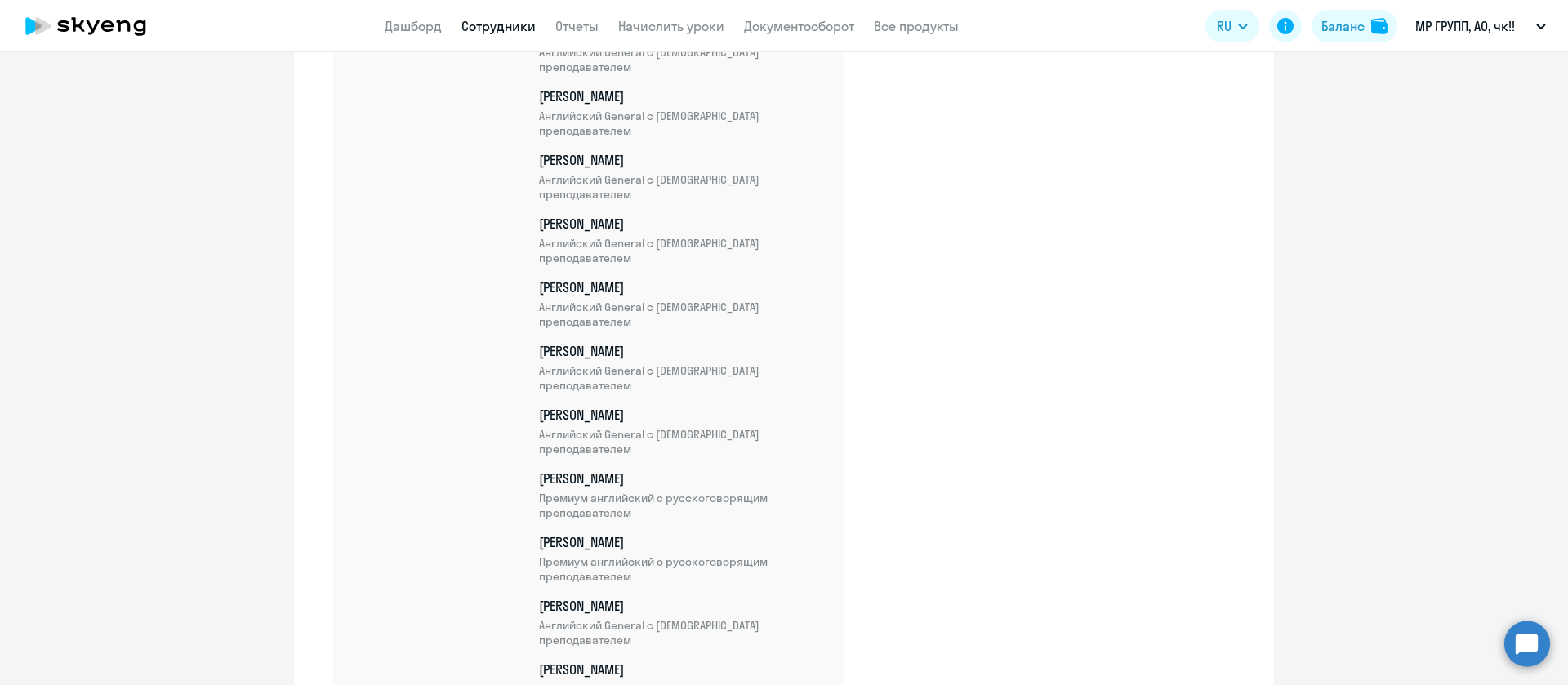
scroll to position [3409, 0]
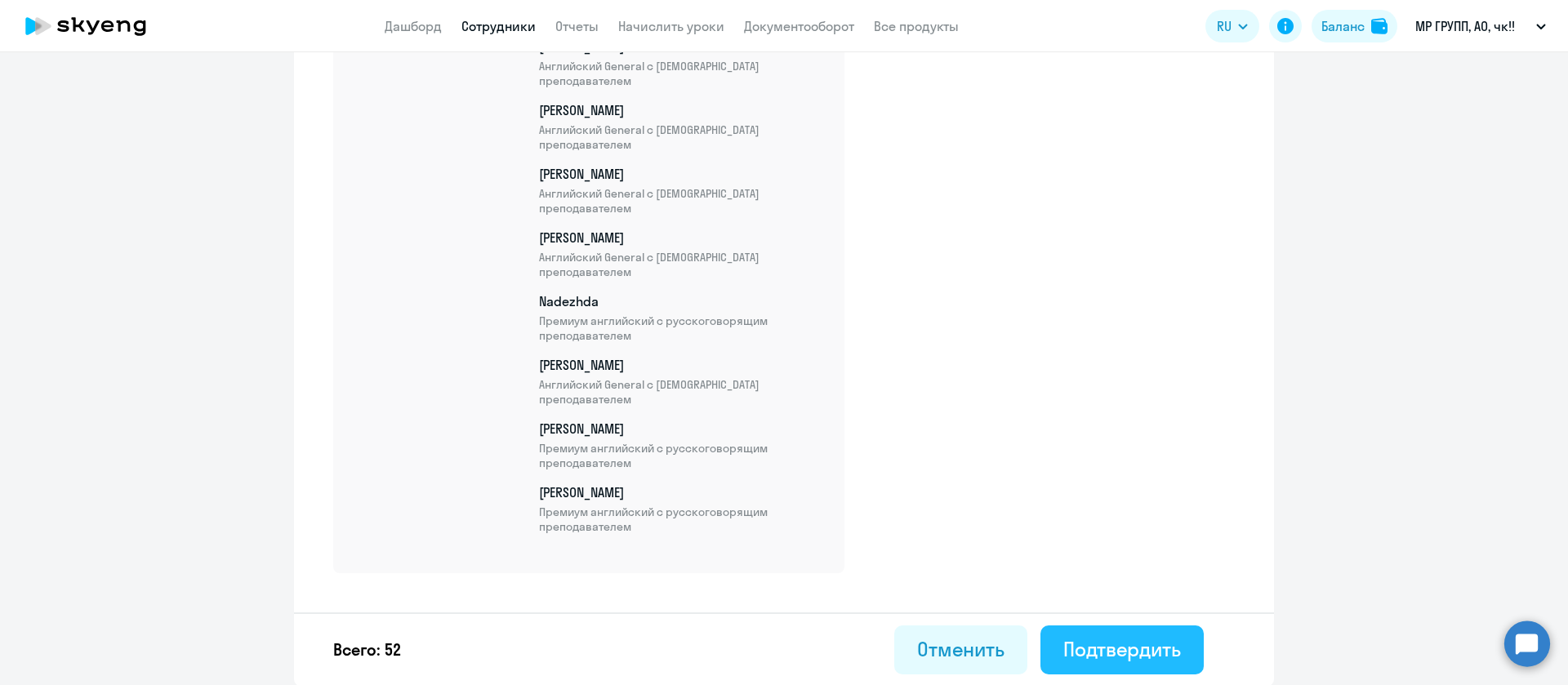
click at [1155, 649] on div "Подтвердить" at bounding box center [1121, 649] width 117 height 26
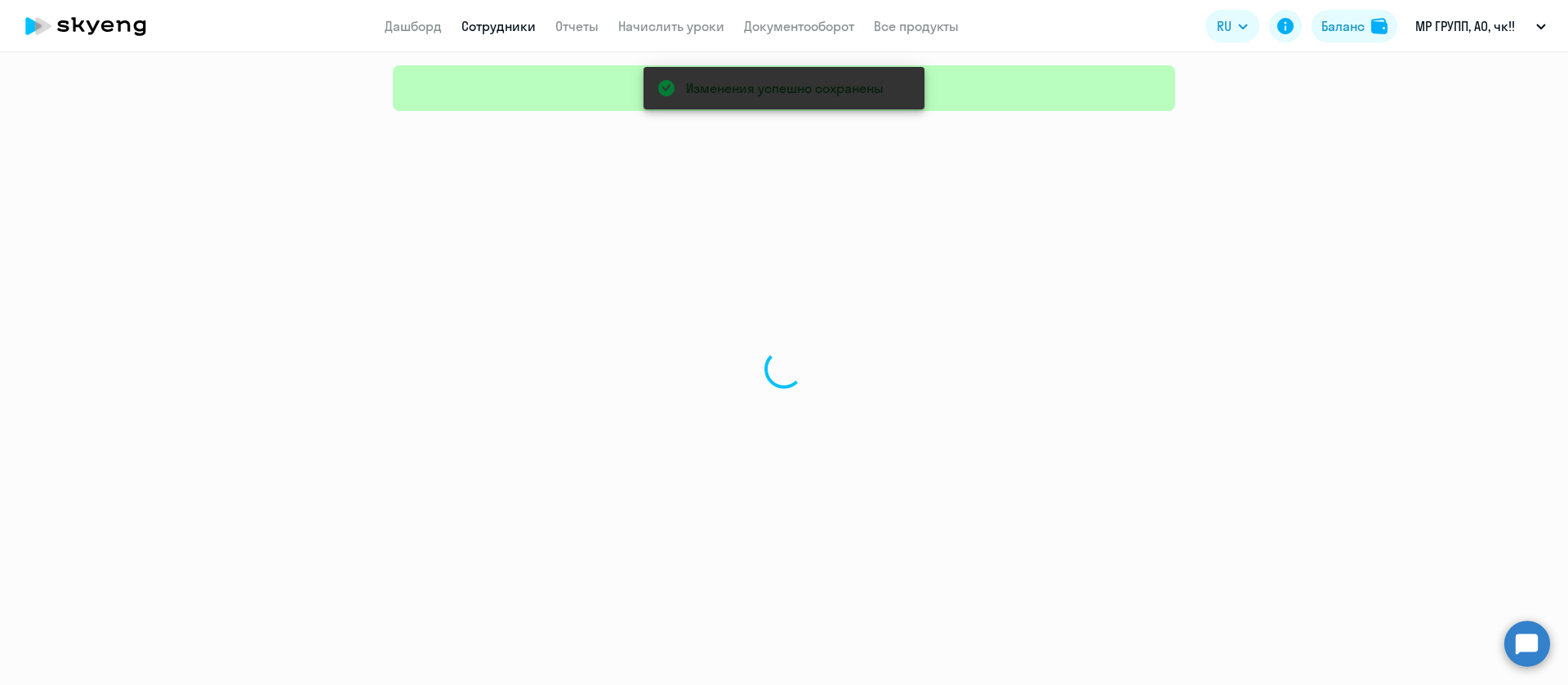
select select "30"
